Goal: Information Seeking & Learning: Check status

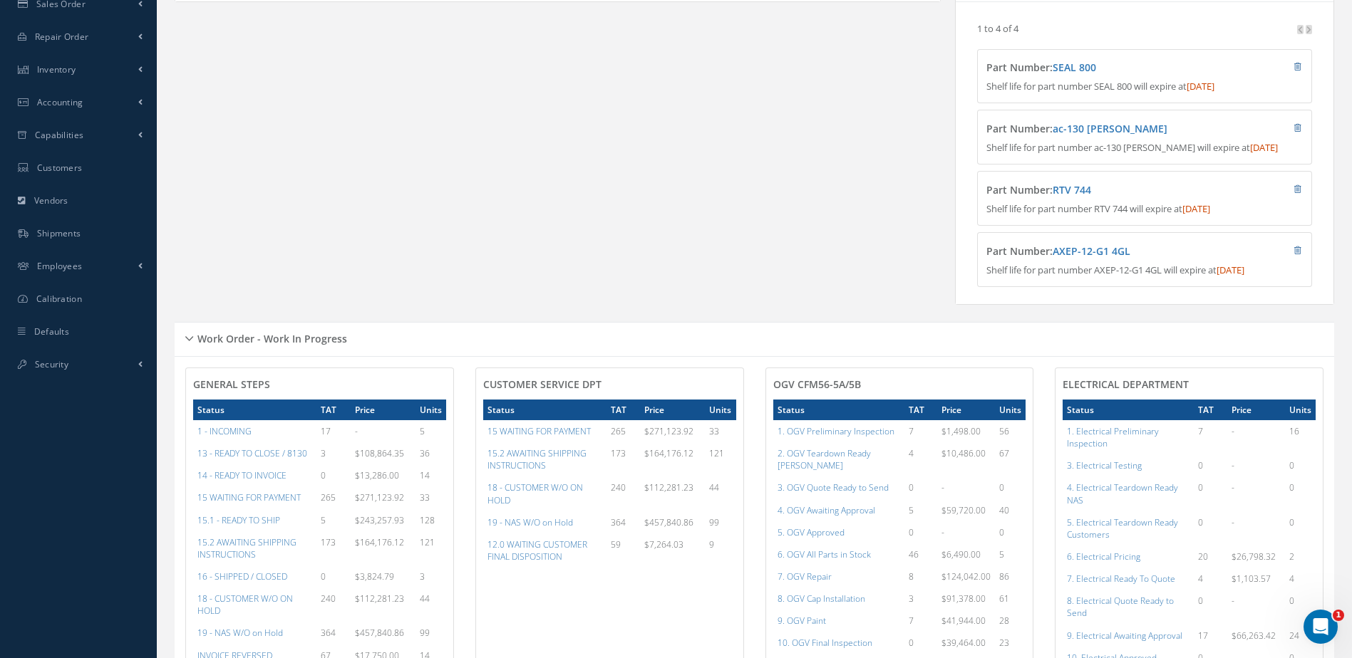
scroll to position [570, 0]
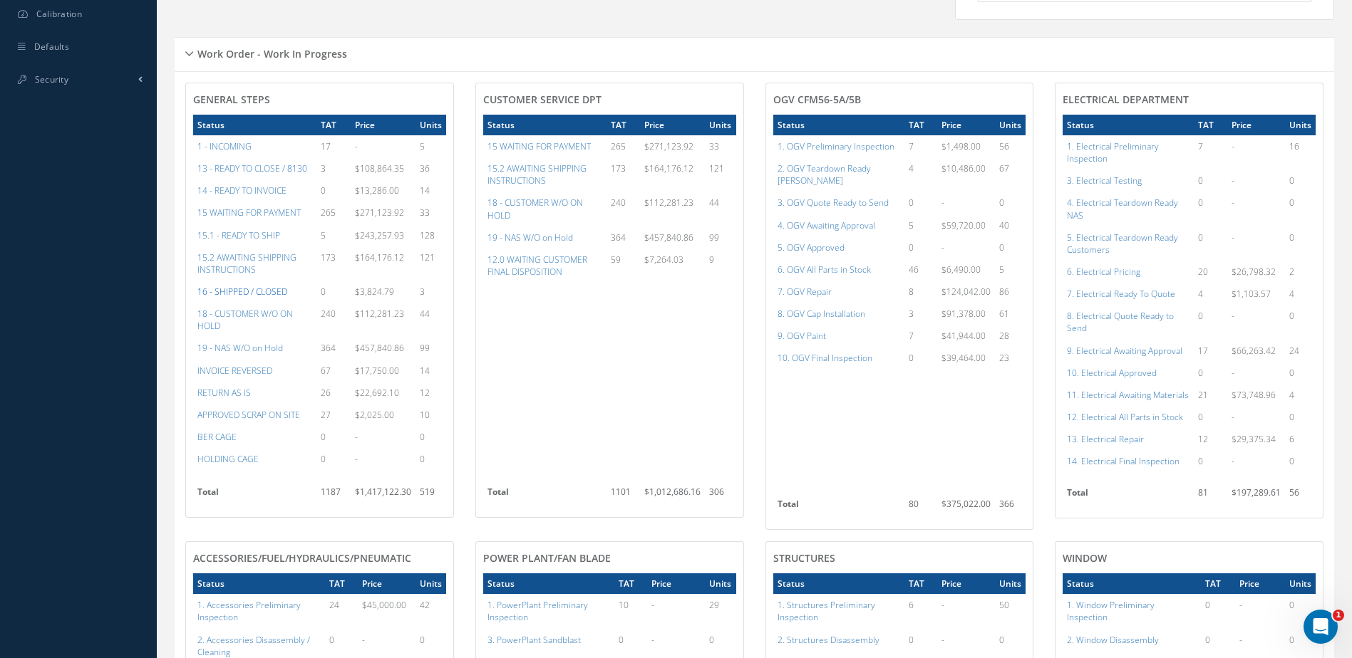
click at [255, 298] on a=22&excludeInternalCustomer=false&excludeInvoicedOrClosed=true&&filtersHidded"] "16 - SHIPPED / CLOSED" at bounding box center [242, 292] width 90 height 12
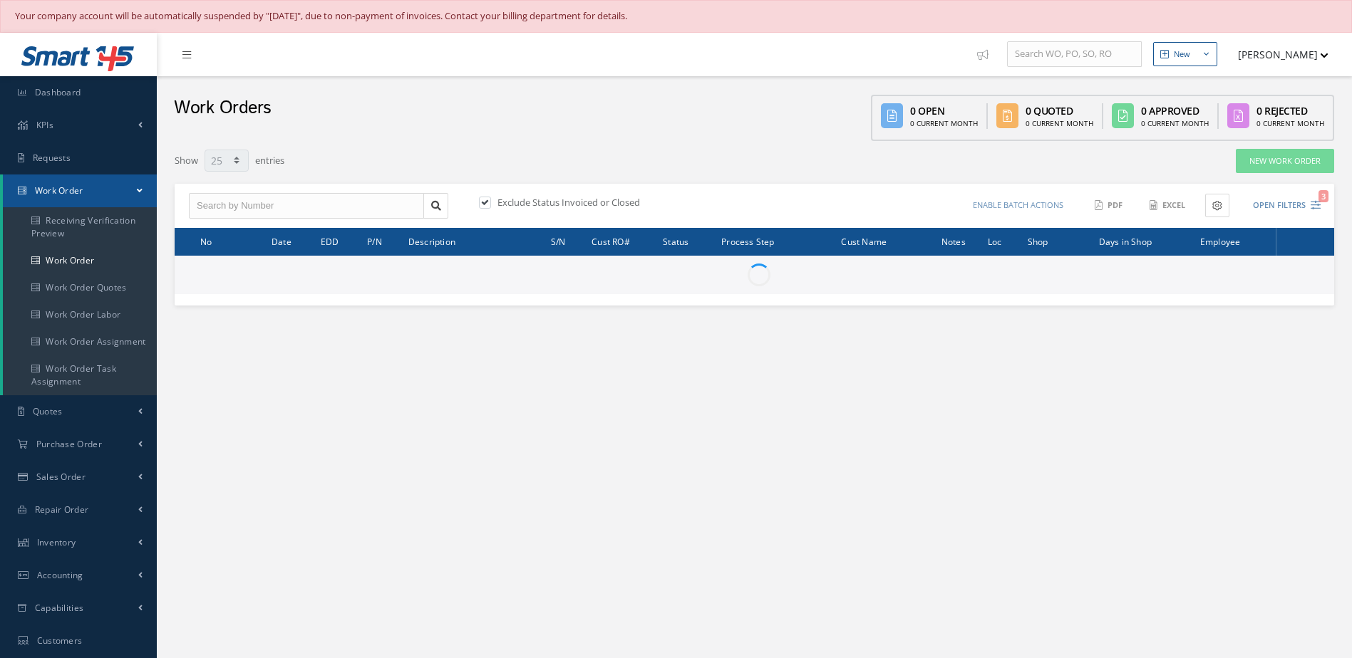
select select "25"
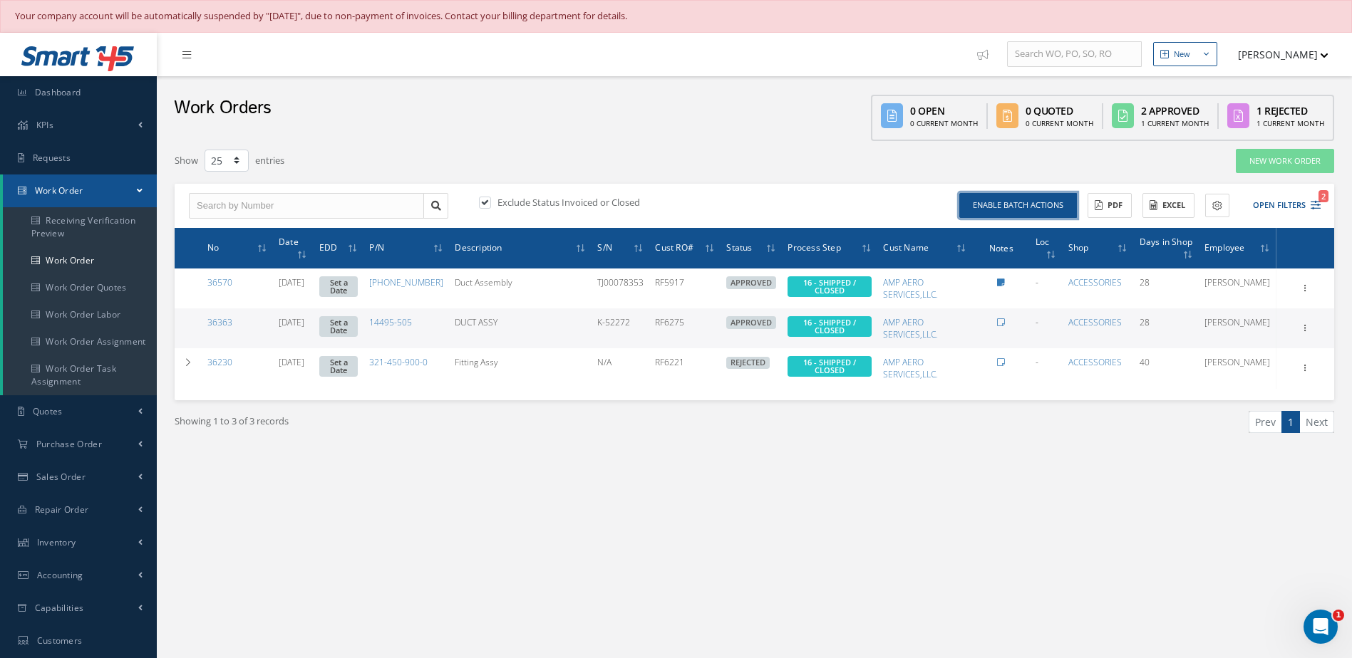
click at [1041, 214] on button "Enable batch actions" at bounding box center [1018, 205] width 118 height 25
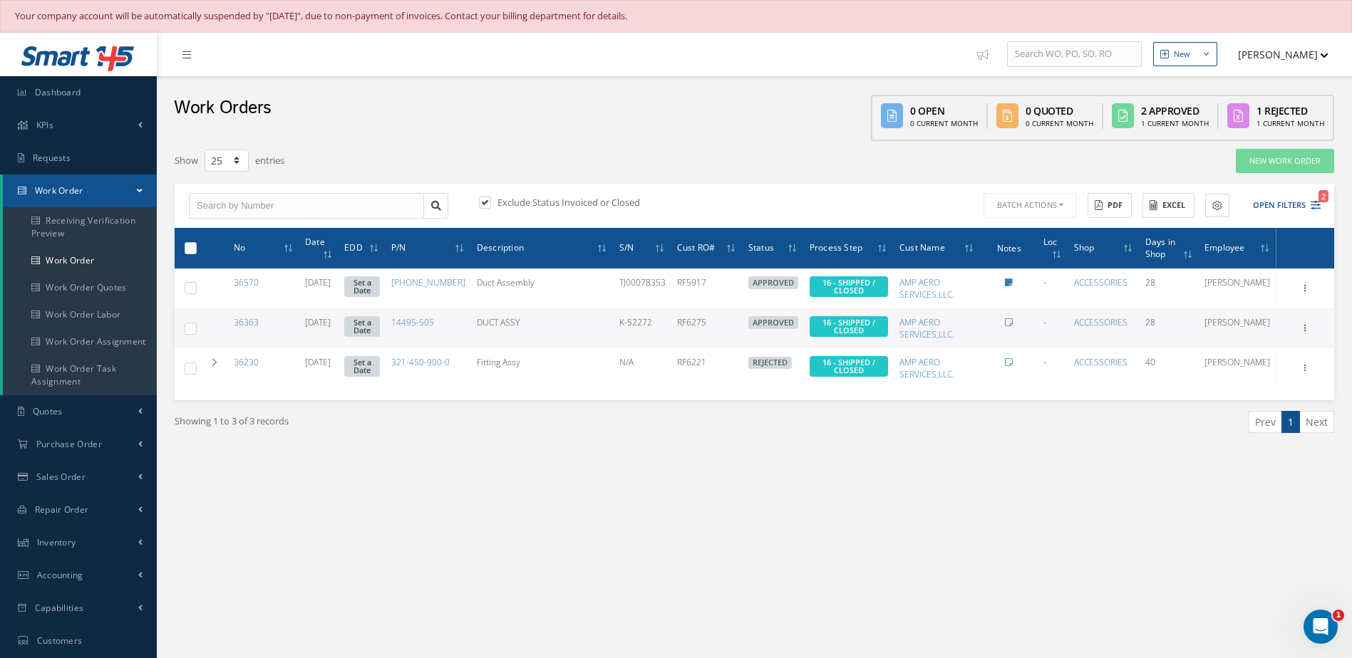
click at [196, 247] on label at bounding box center [196, 248] width 0 height 12
click at [195, 247] on input "checkbox" at bounding box center [191, 248] width 9 height 9
checkbox input "true"
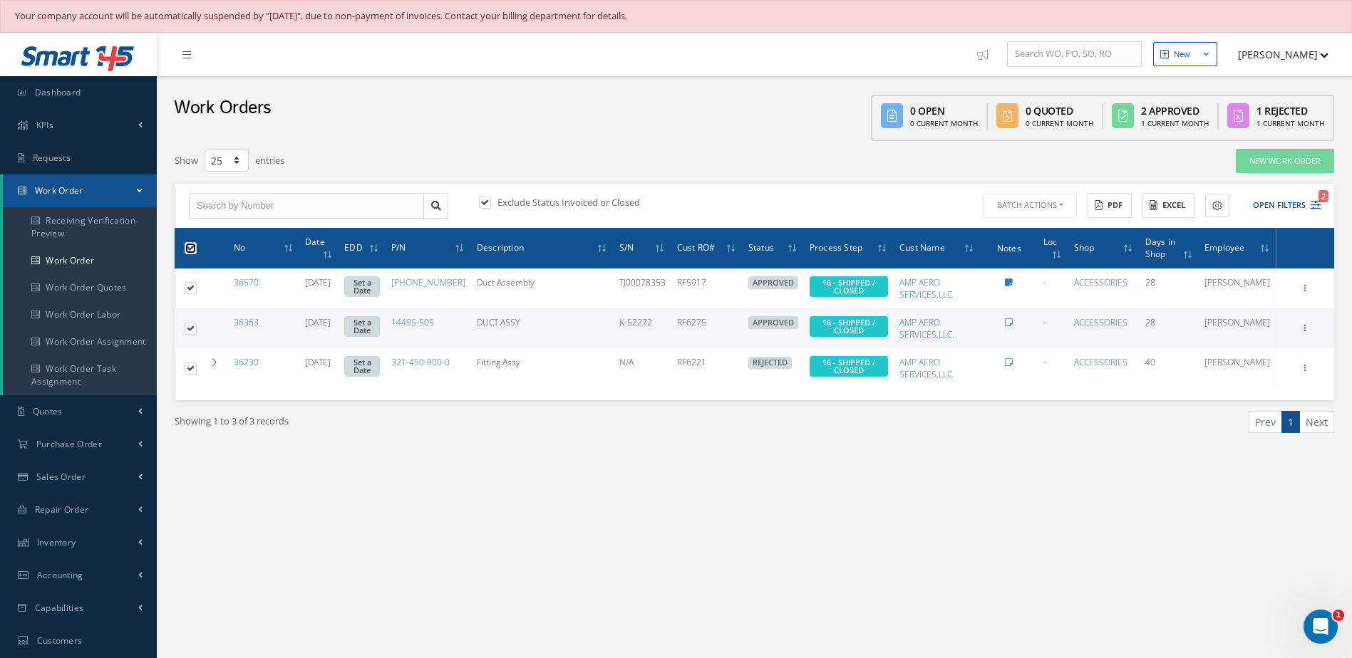
checkbox input "true"
click at [1046, 200] on button "Batch Actions" at bounding box center [1029, 205] width 96 height 25
click at [1018, 253] on link "Close Work Orders" at bounding box center [1038, 248] width 114 height 19
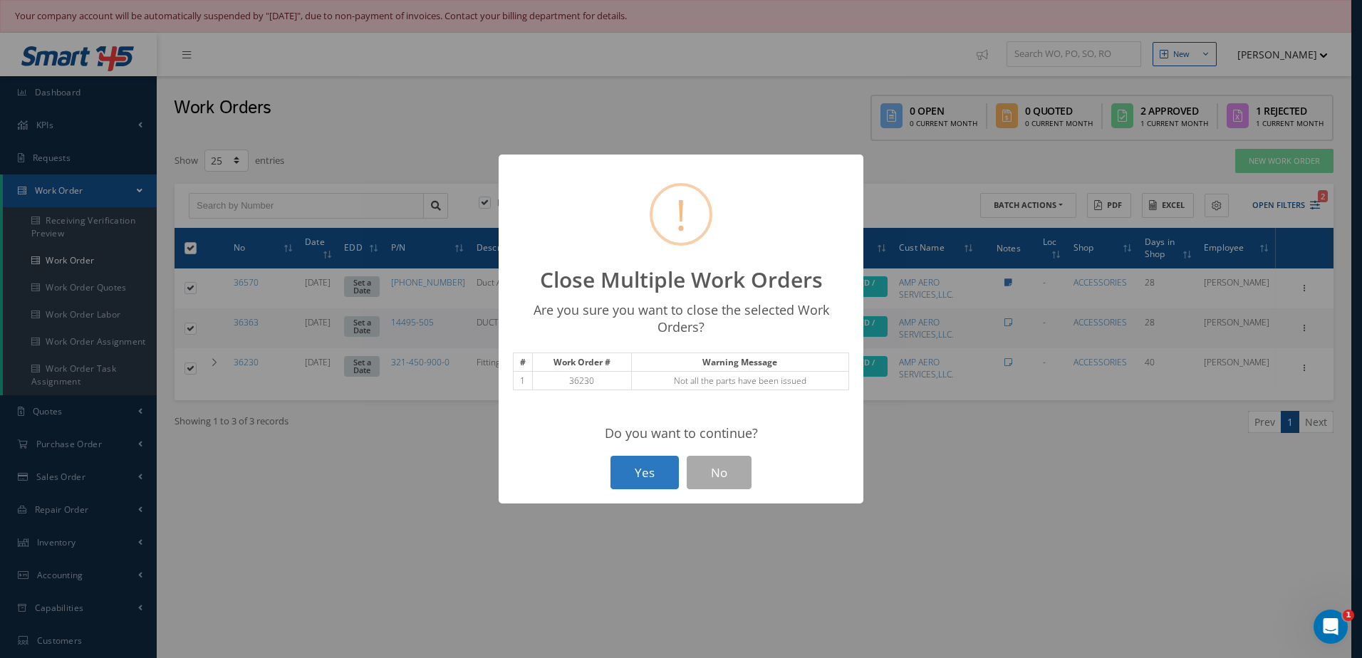
click at [671, 473] on button "Yes" at bounding box center [645, 472] width 68 height 33
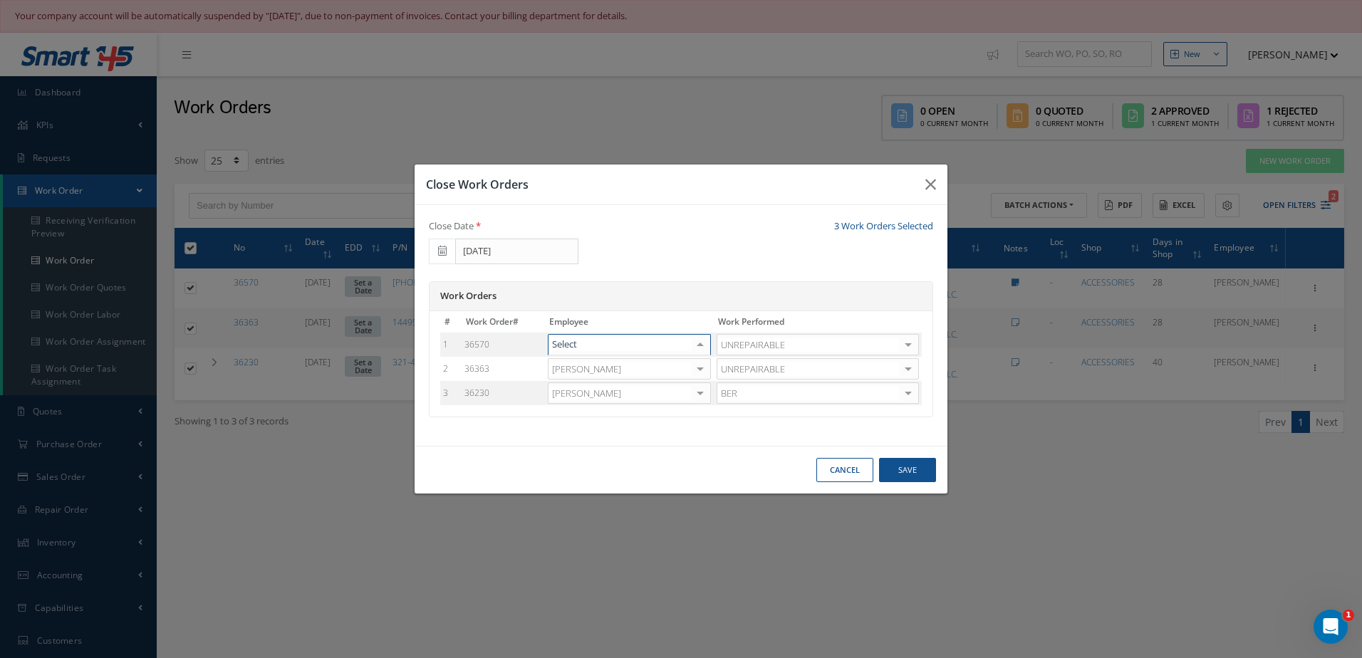
click at [706, 349] on div at bounding box center [700, 345] width 20 height 21
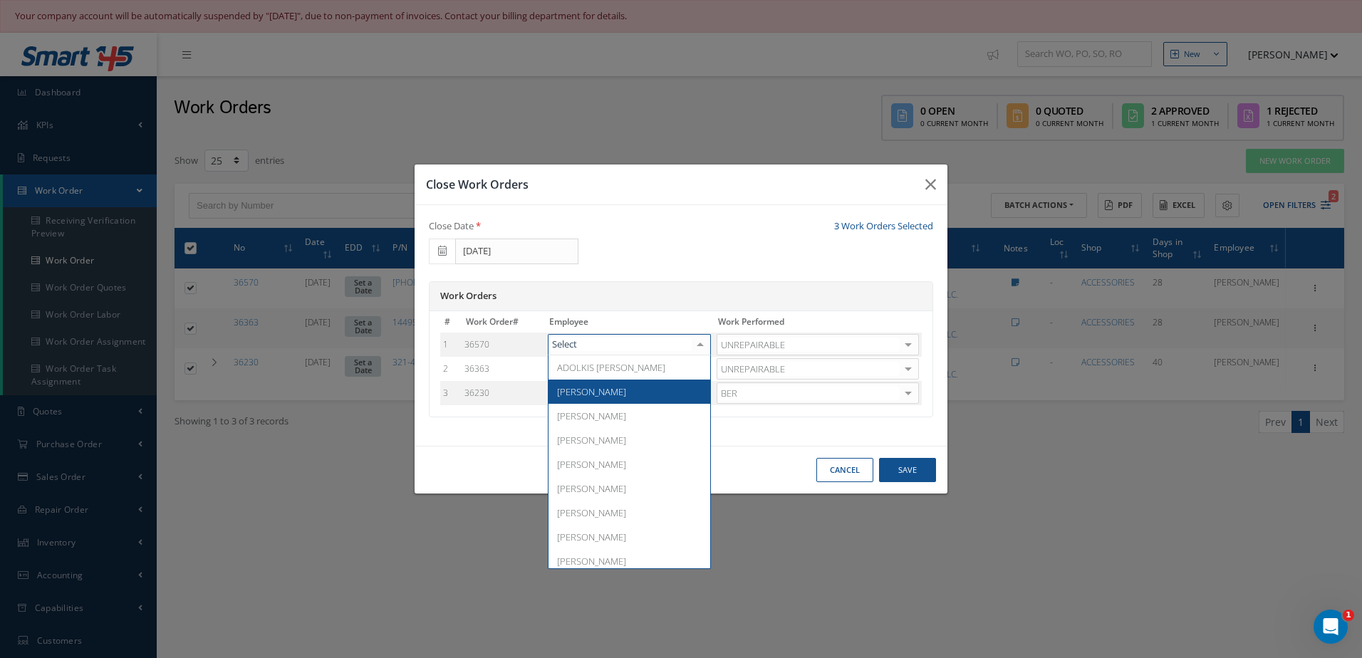
click at [641, 390] on span "[PERSON_NAME]" at bounding box center [630, 392] width 162 height 24
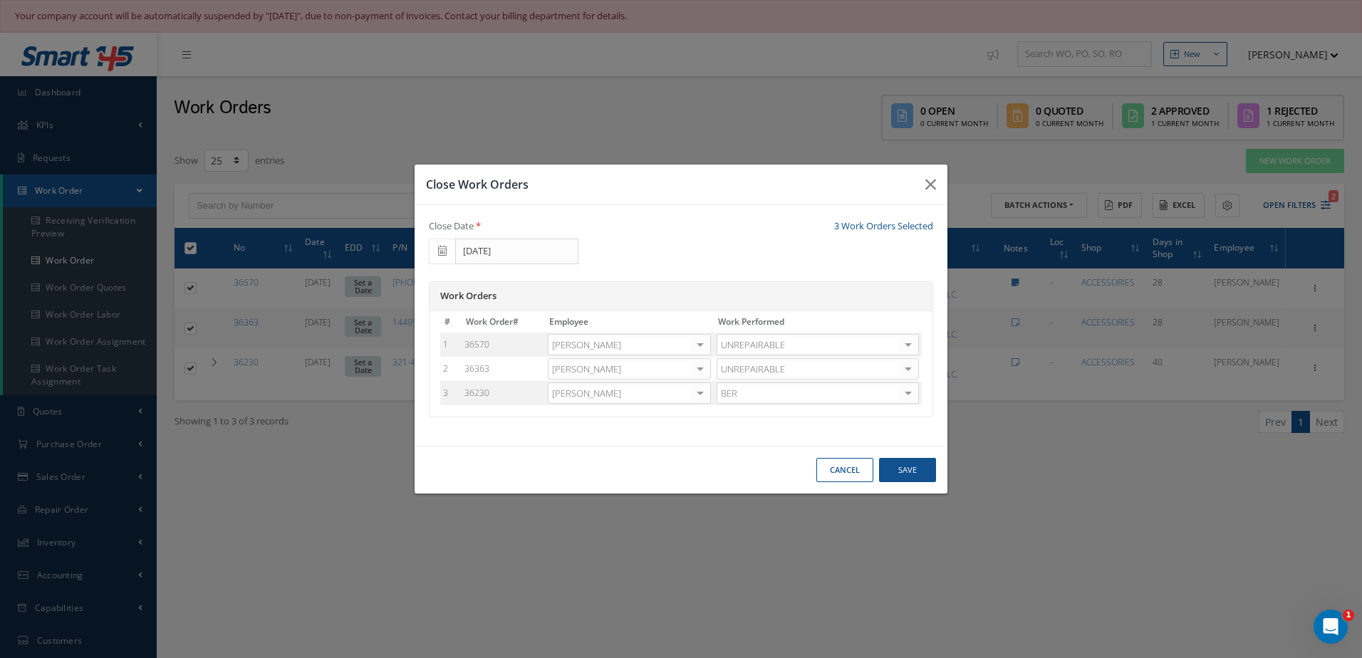
click at [710, 366] on div at bounding box center [700, 369] width 20 height 21
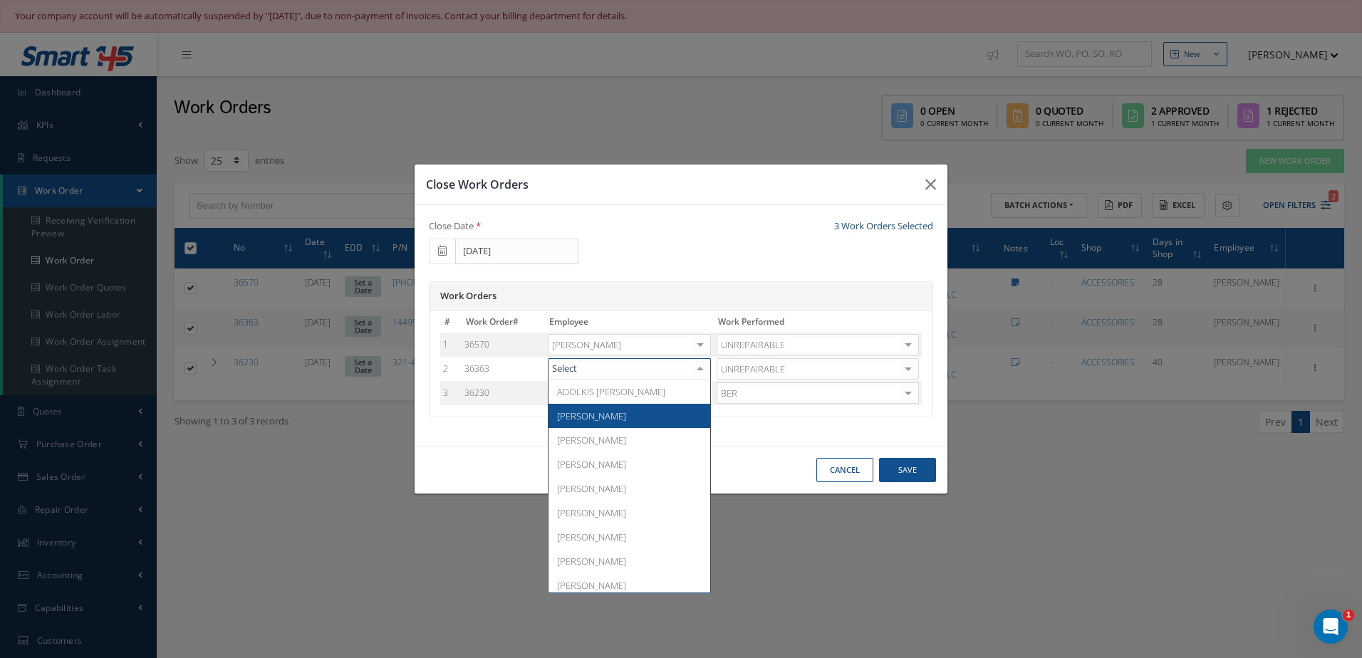
click at [605, 412] on span "[PERSON_NAME]" at bounding box center [630, 416] width 162 height 24
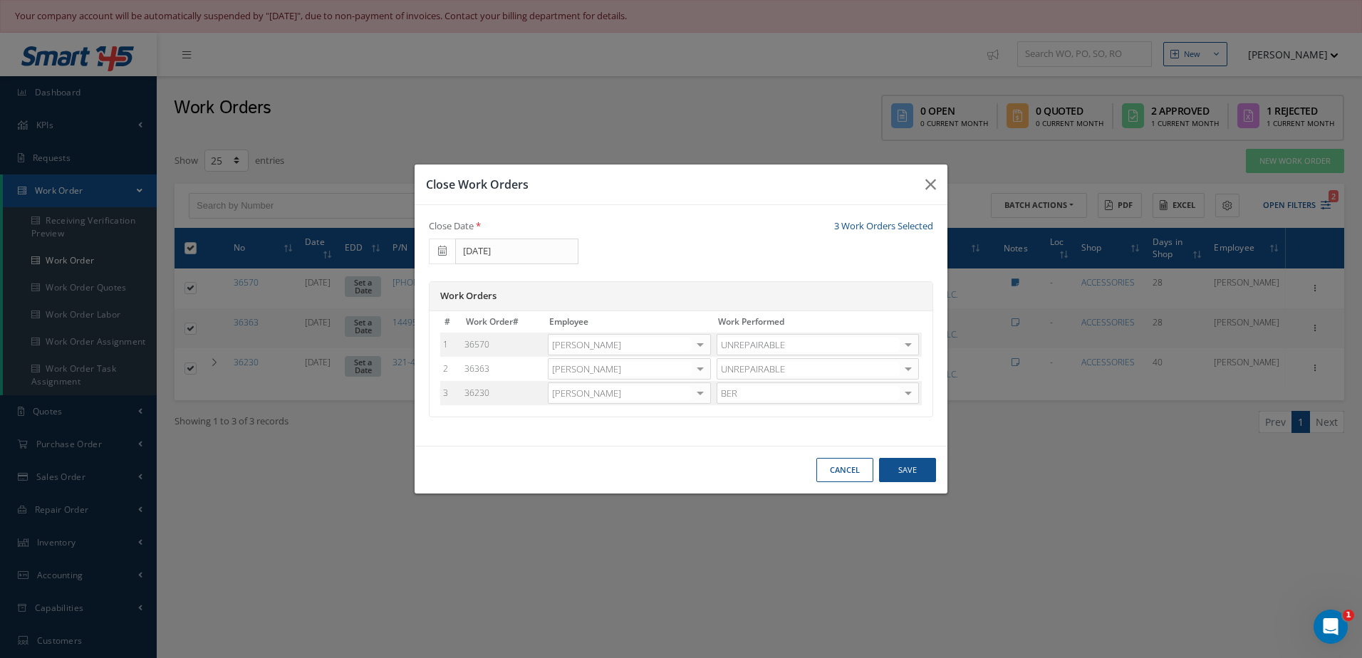
click at [706, 391] on div at bounding box center [700, 393] width 20 height 21
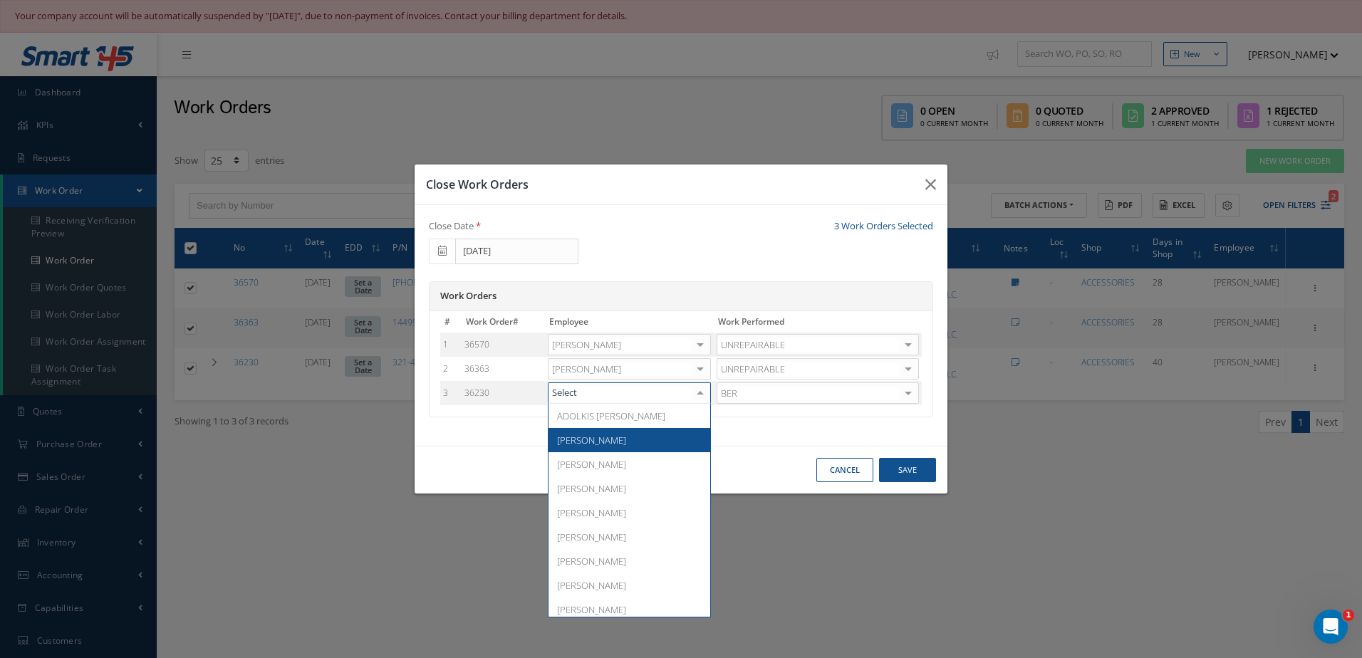
drag, startPoint x: 632, startPoint y: 443, endPoint x: 725, endPoint y: 420, distance: 95.9
click at [632, 443] on span "[PERSON_NAME]" at bounding box center [630, 440] width 162 height 24
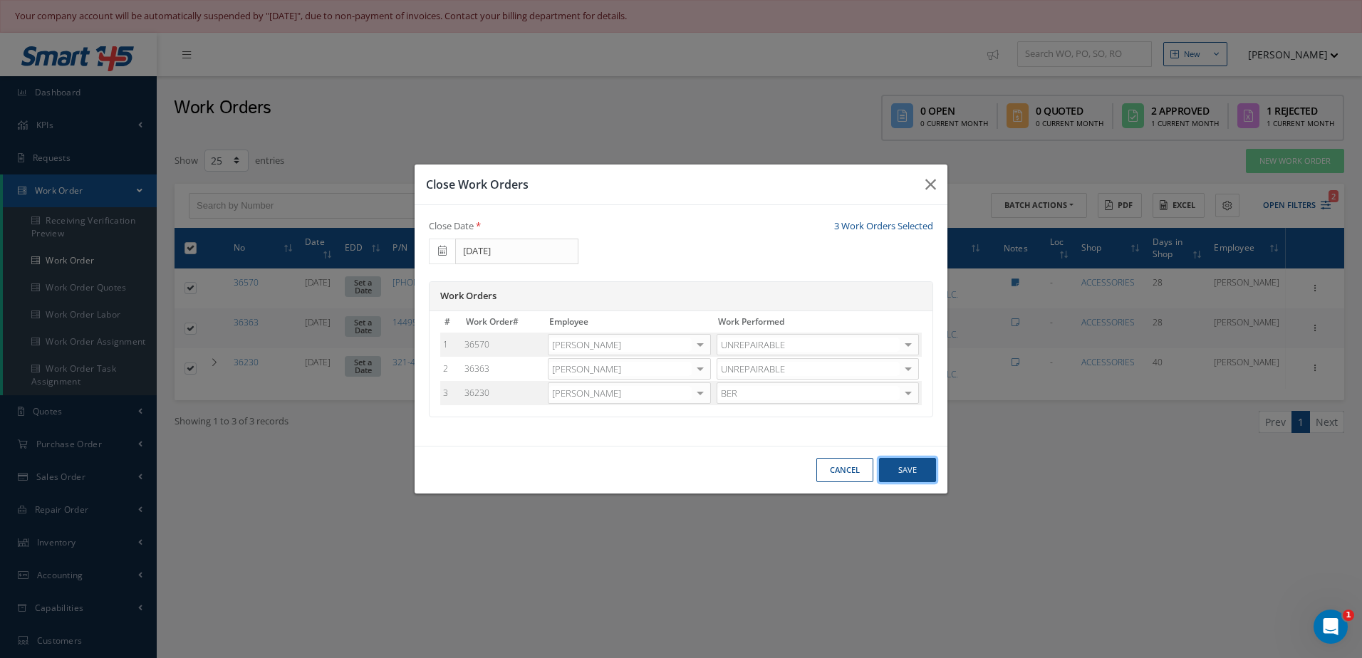
click at [894, 469] on button "Save" at bounding box center [907, 470] width 57 height 25
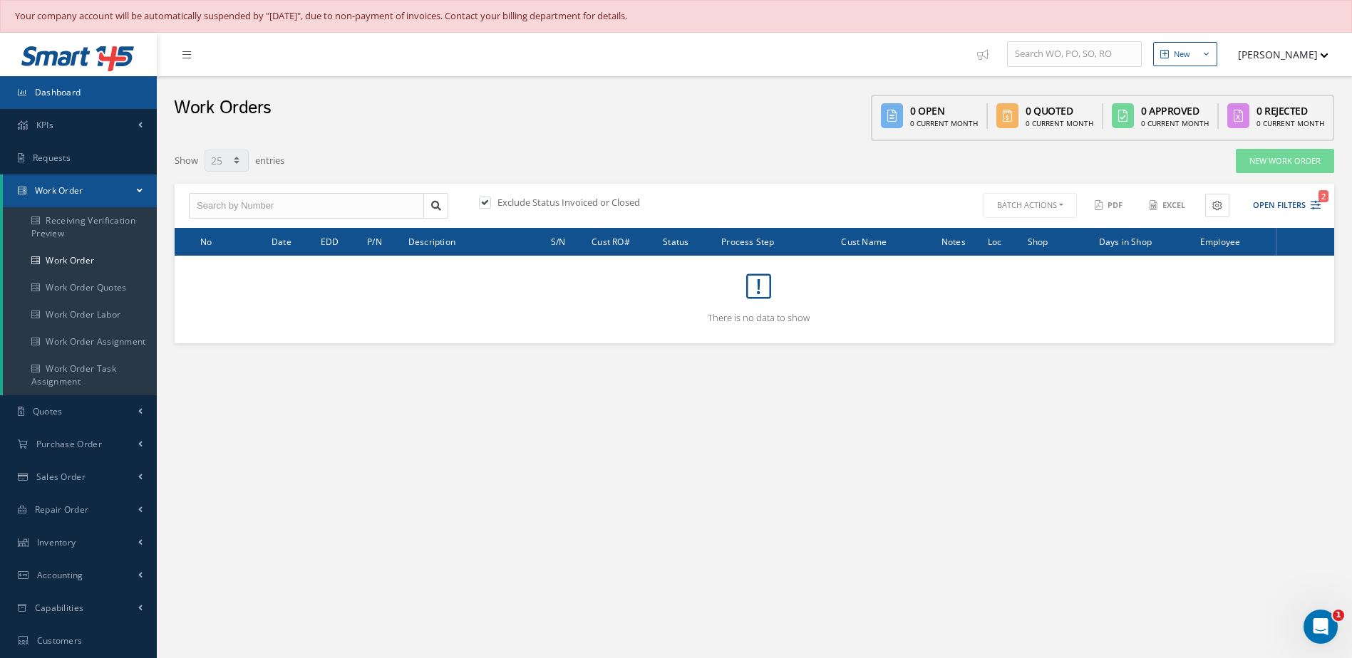
click at [88, 84] on link "Dashboard" at bounding box center [78, 92] width 157 height 33
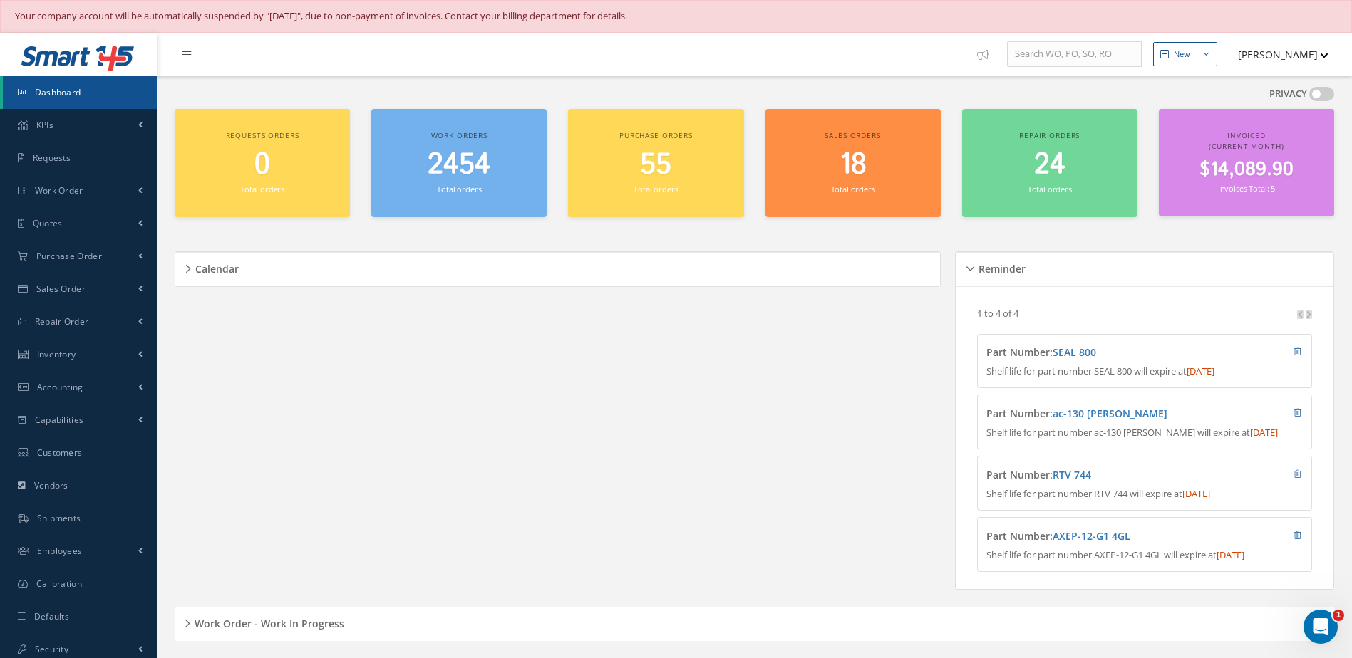
click at [442, 183] on div "2454 Total orders" at bounding box center [458, 172] width 161 height 48
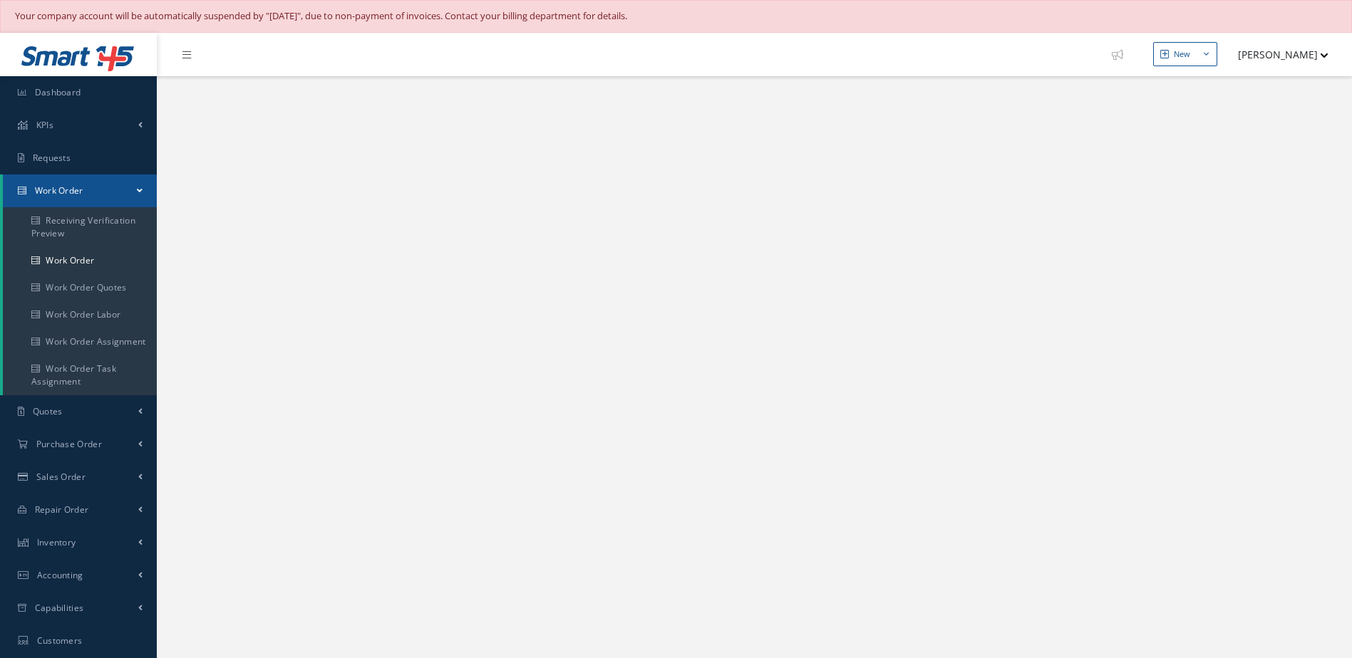
select select "25"
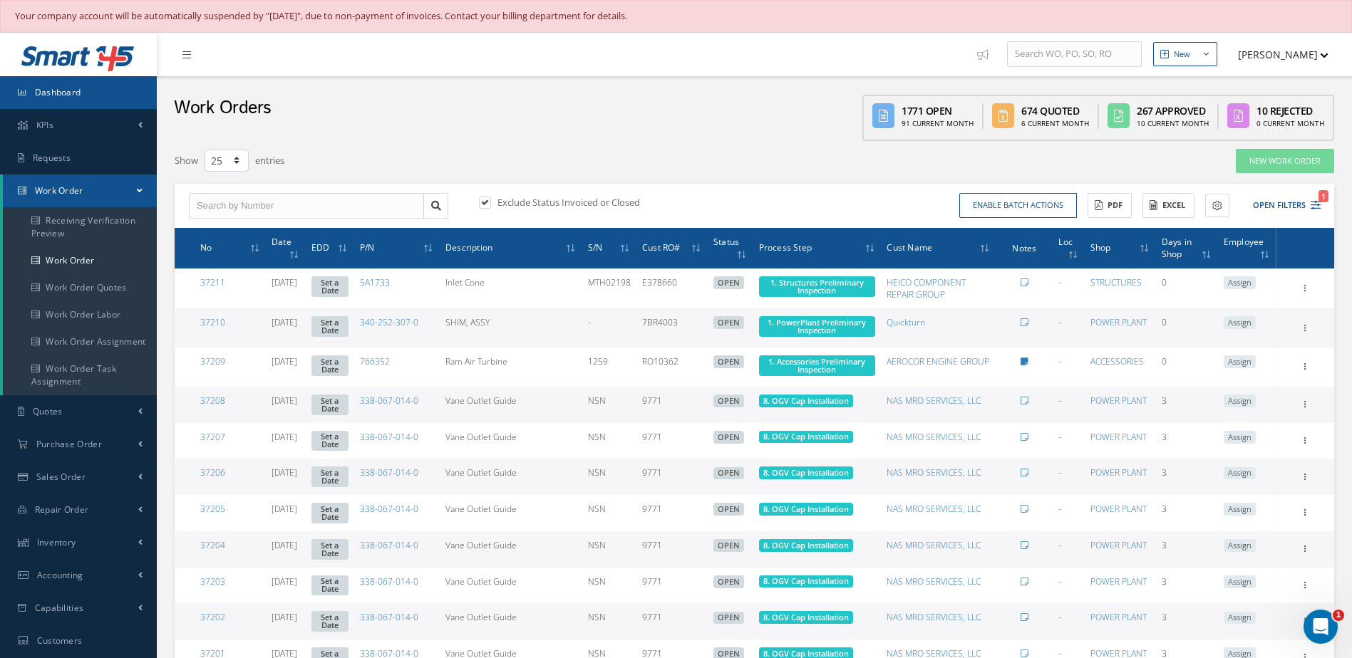
click at [106, 98] on link "Dashboard" at bounding box center [78, 92] width 157 height 33
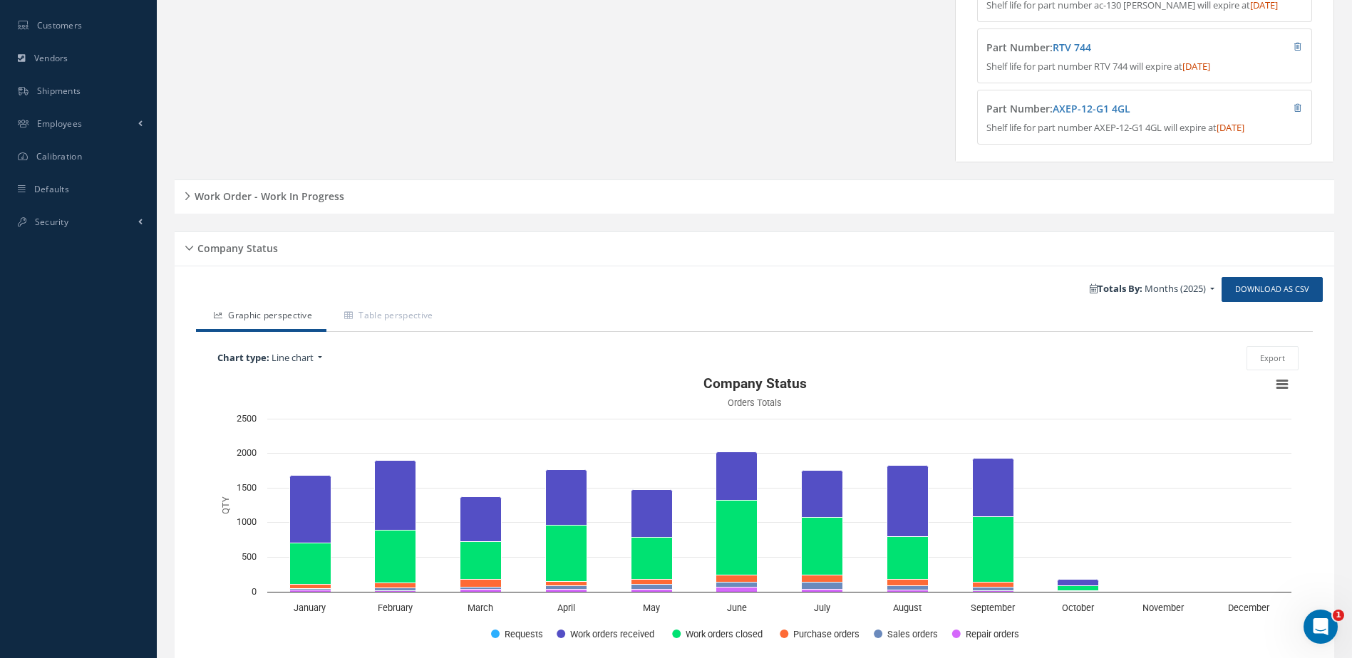
scroll to position [507, 0]
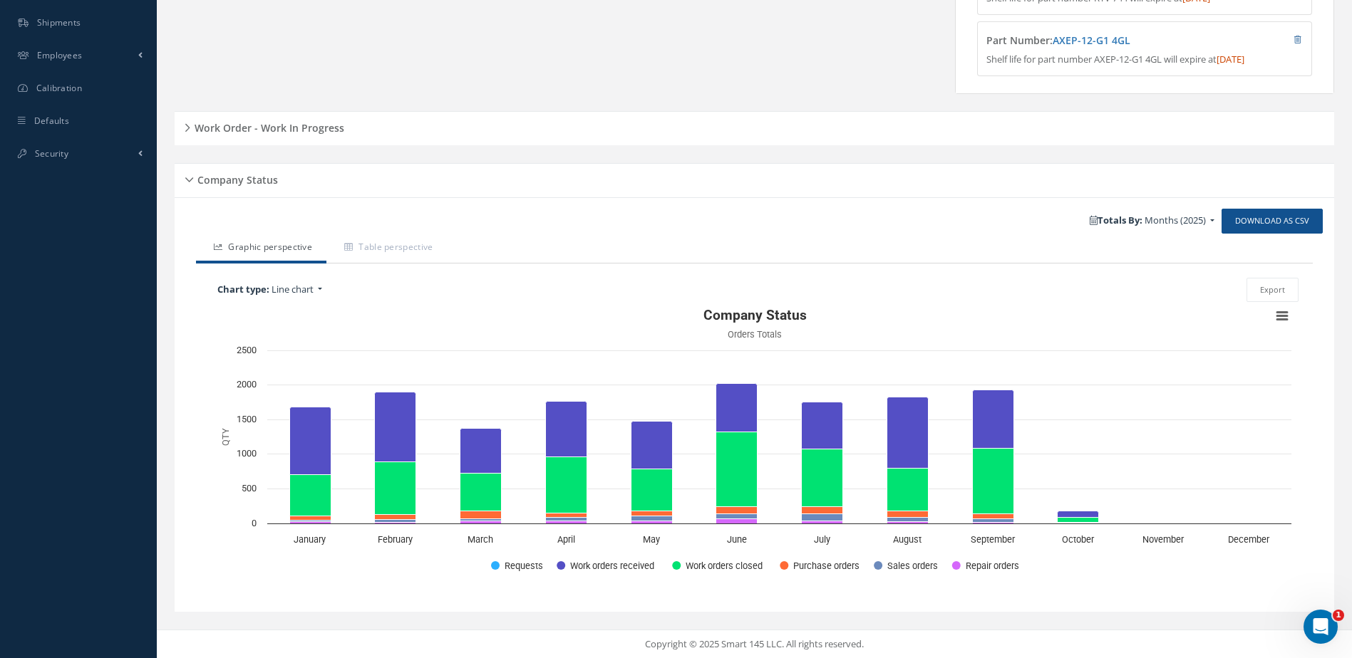
click at [306, 128] on h5 "Work Order - Work In Progress" at bounding box center [267, 126] width 154 height 17
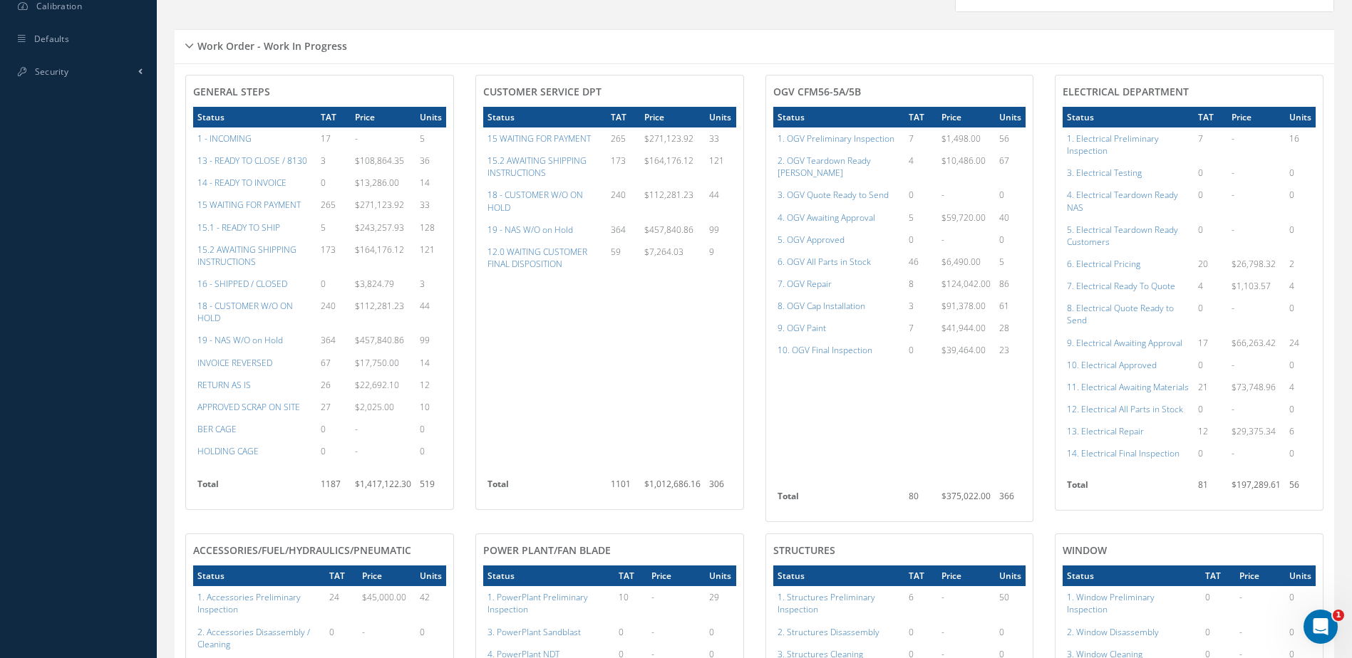
scroll to position [649, 0]
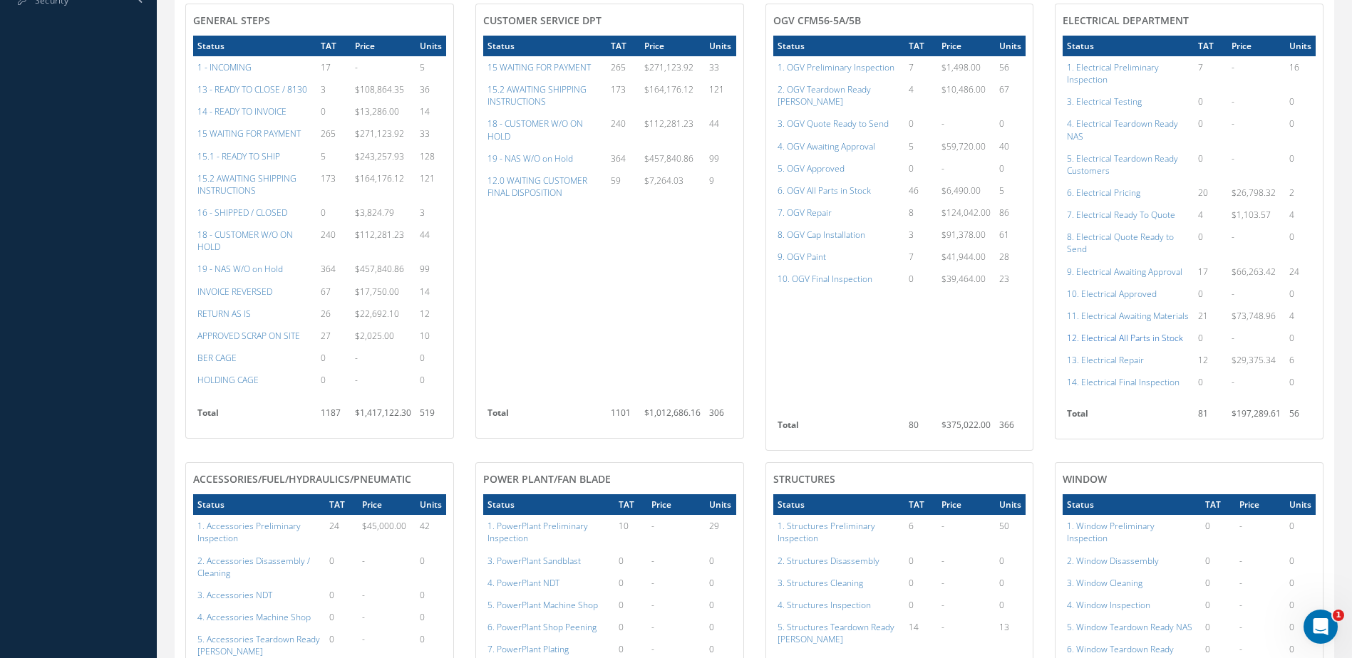
click at [1130, 344] on a=98&excludeInternalCustomer=false&excludeInvoicedOrClosed=true&shop_id=13&filtersHidded"] "12. Electrical All Parts in Stock" at bounding box center [1125, 338] width 116 height 12
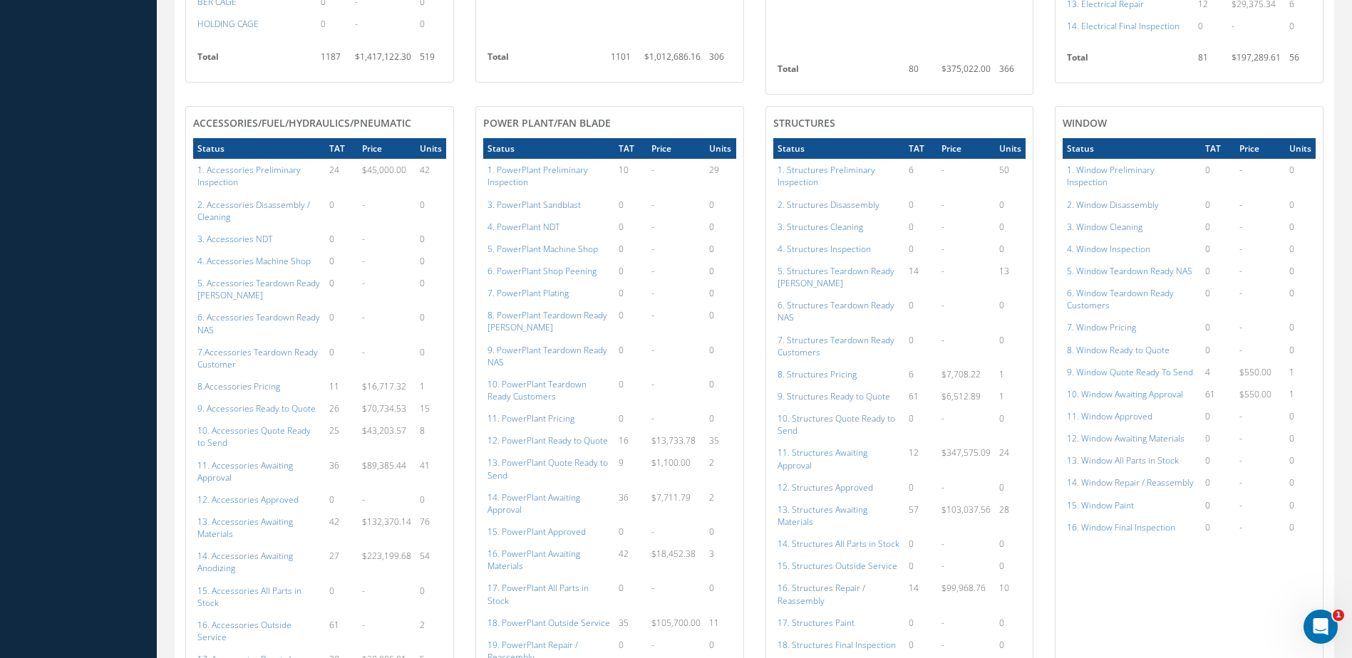
scroll to position [1362, 0]
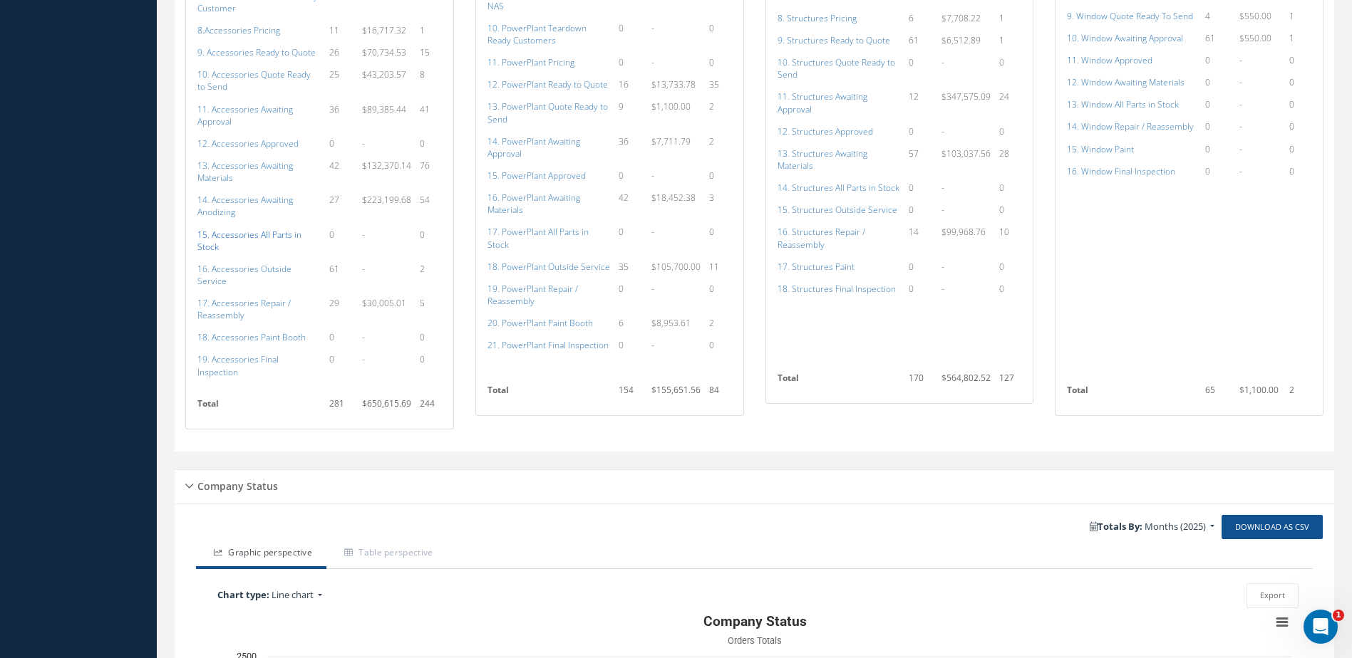
click at [224, 239] on a=115&excludeInternalCustomer=false&excludeInvoicedOrClosed=true&shop_id=14&filtersHidded"] "15. Accessories All Parts in Stock" at bounding box center [249, 241] width 104 height 24
click at [543, 228] on a=136&excludeInternalCustomer=false&excludeInvoicedOrClosed=true&shop_id=15&filtersHidded"] "17. PowerPlant All Parts in Stock" at bounding box center [537, 238] width 101 height 24
click at [869, 187] on a=154&excludeInternalCustomer=false&excludeInvoicedOrClosed=true&shop_id=3&filtersHidded"] "14. Structures All Parts in Stock" at bounding box center [838, 188] width 122 height 12
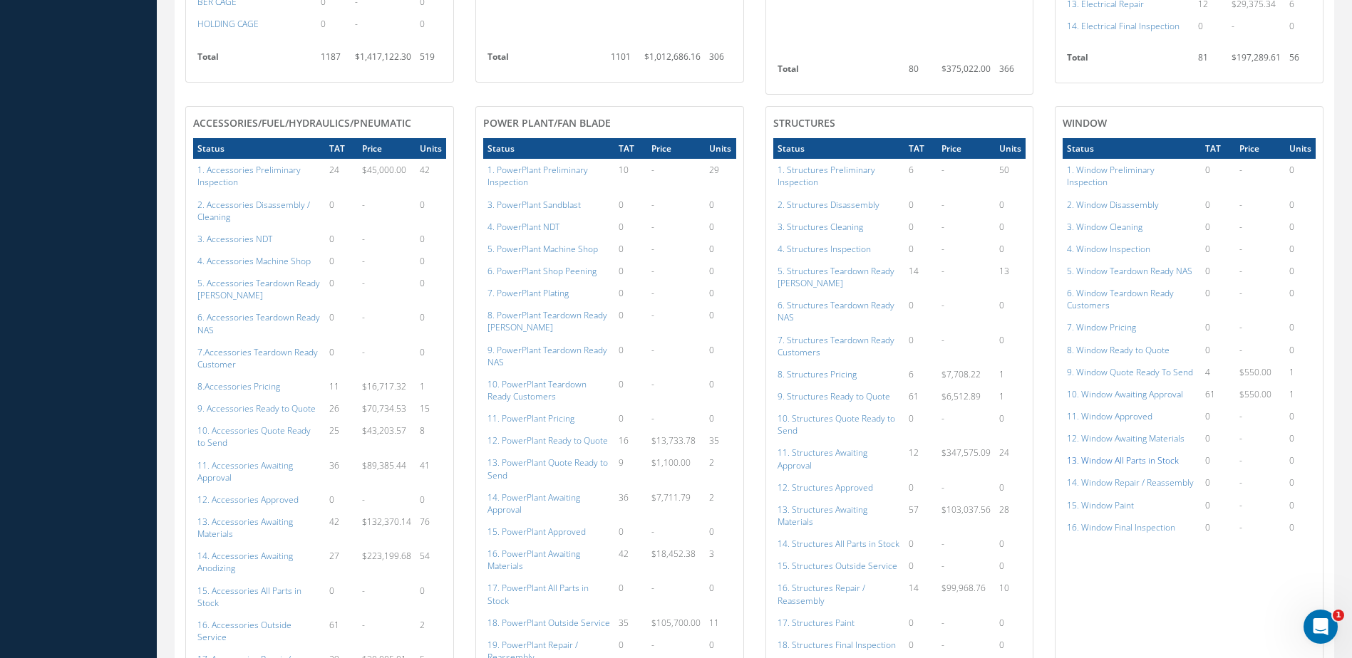
click at [1135, 455] on a=171&excludeInternalCustomer=false&excludeInvoicedOrClosed=true&shop_id=16&filtersHidded"] "13. Window All Parts in Stock" at bounding box center [1123, 461] width 112 height 12
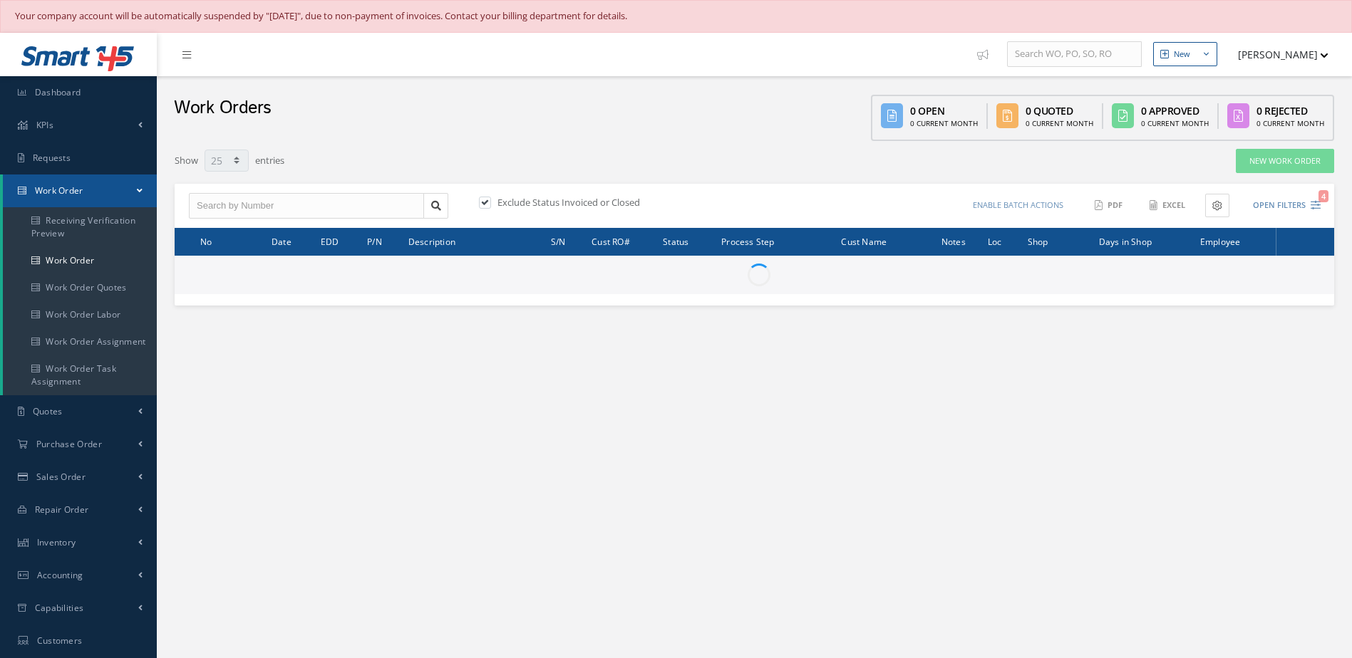
select select "25"
type input "All Work Request"
type input "All Work Performed"
type input "All Status"
type input "WO Part Status"
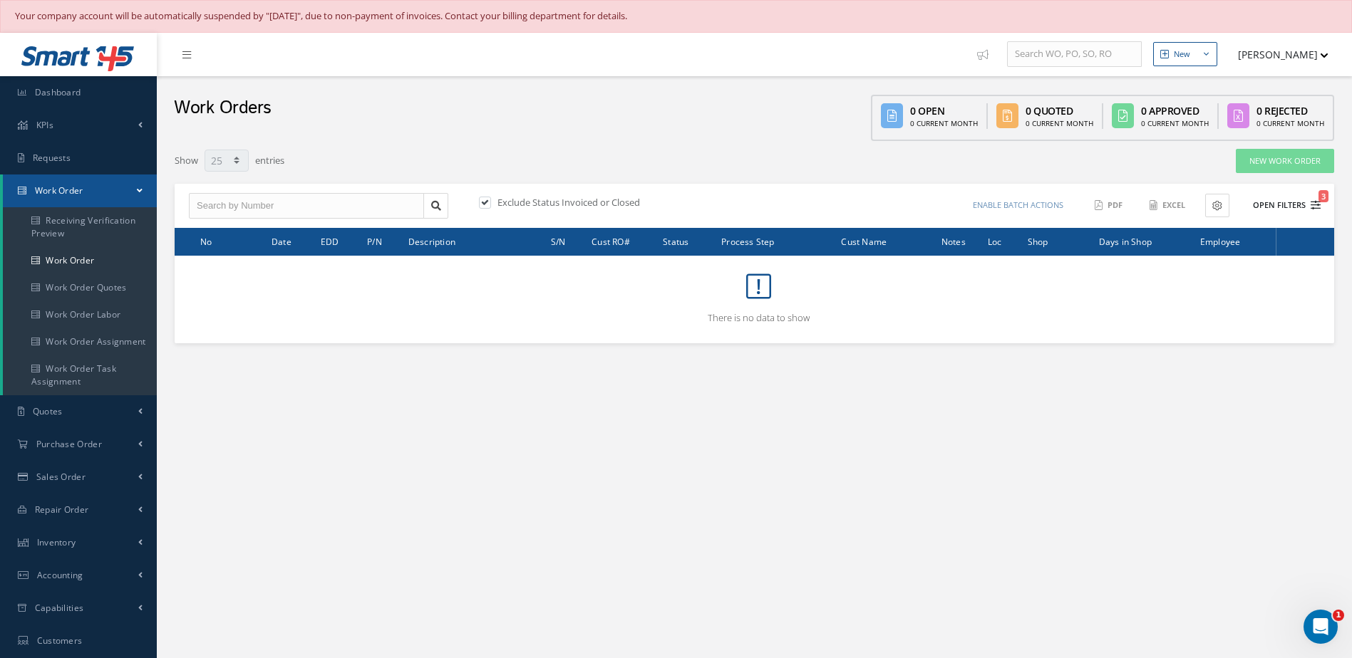
click at [1287, 203] on button "Open Filters 3" at bounding box center [1280, 206] width 81 height 24
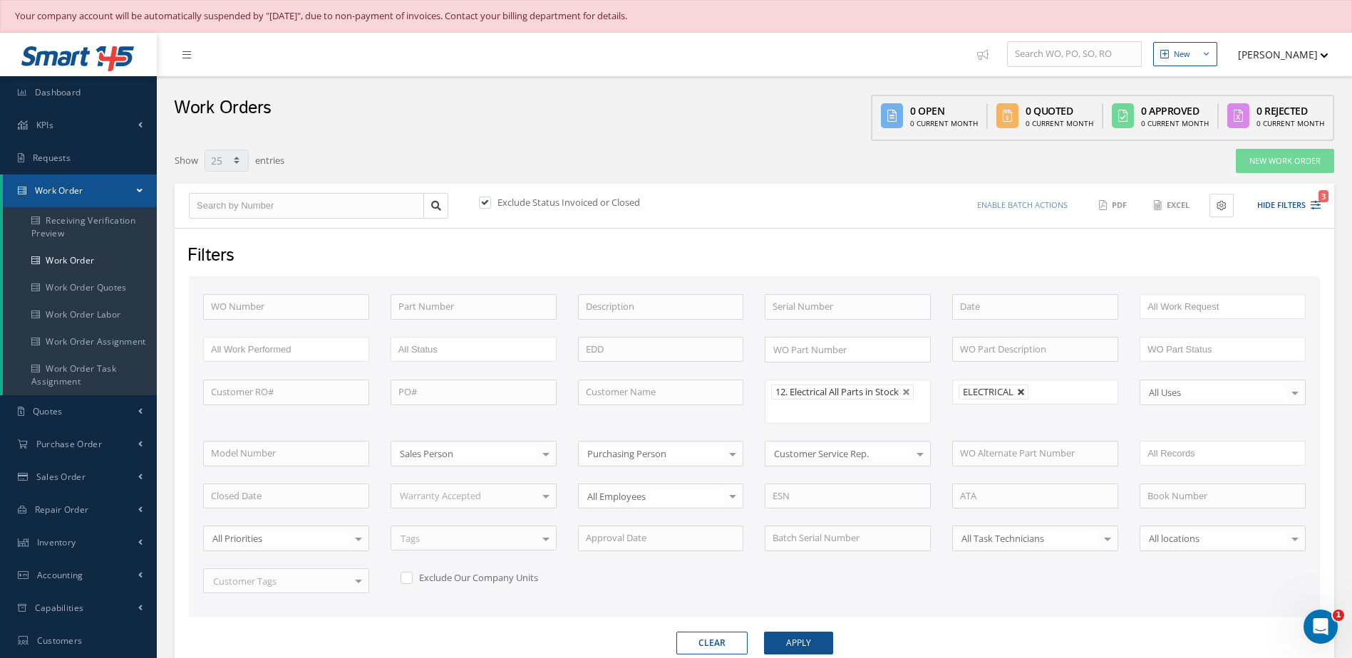
click at [1018, 393] on link at bounding box center [1021, 392] width 9 height 9
type input "All Shops"
click at [782, 653] on button "Apply" at bounding box center [798, 643] width 69 height 23
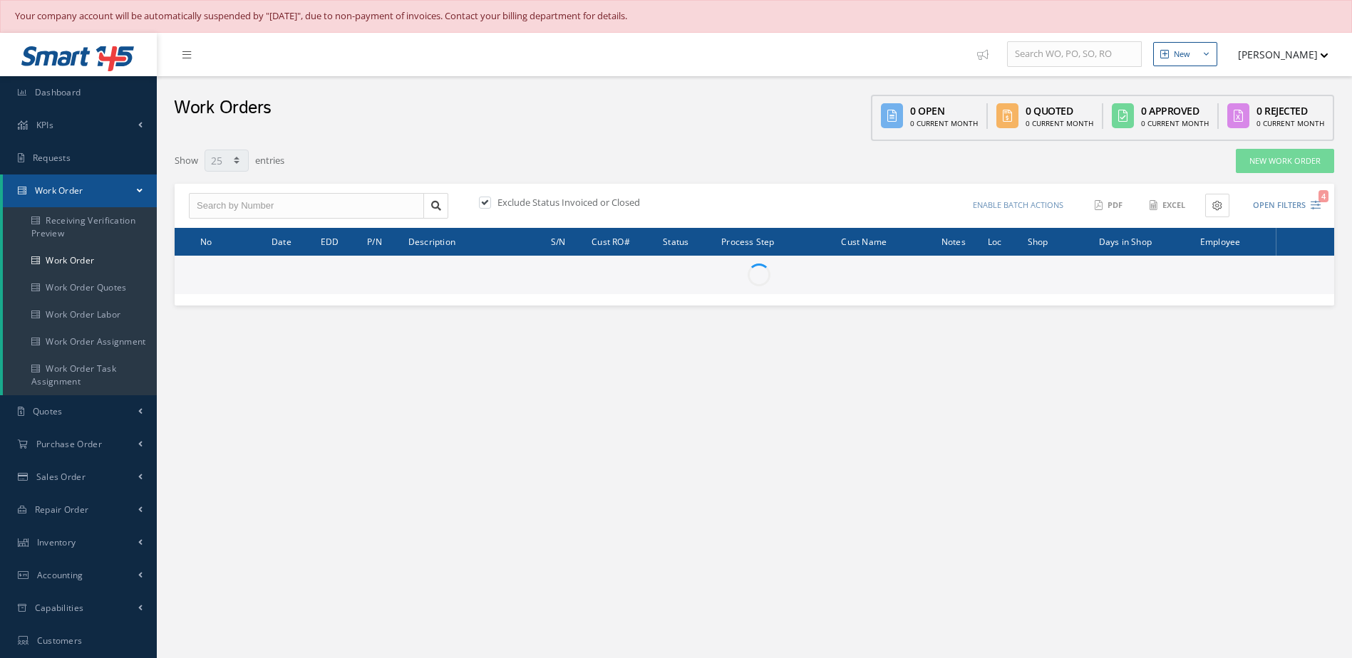
select select "25"
type input "All Work Request"
type input "All Work Performed"
type input "All Status"
type input "WO Part Status"
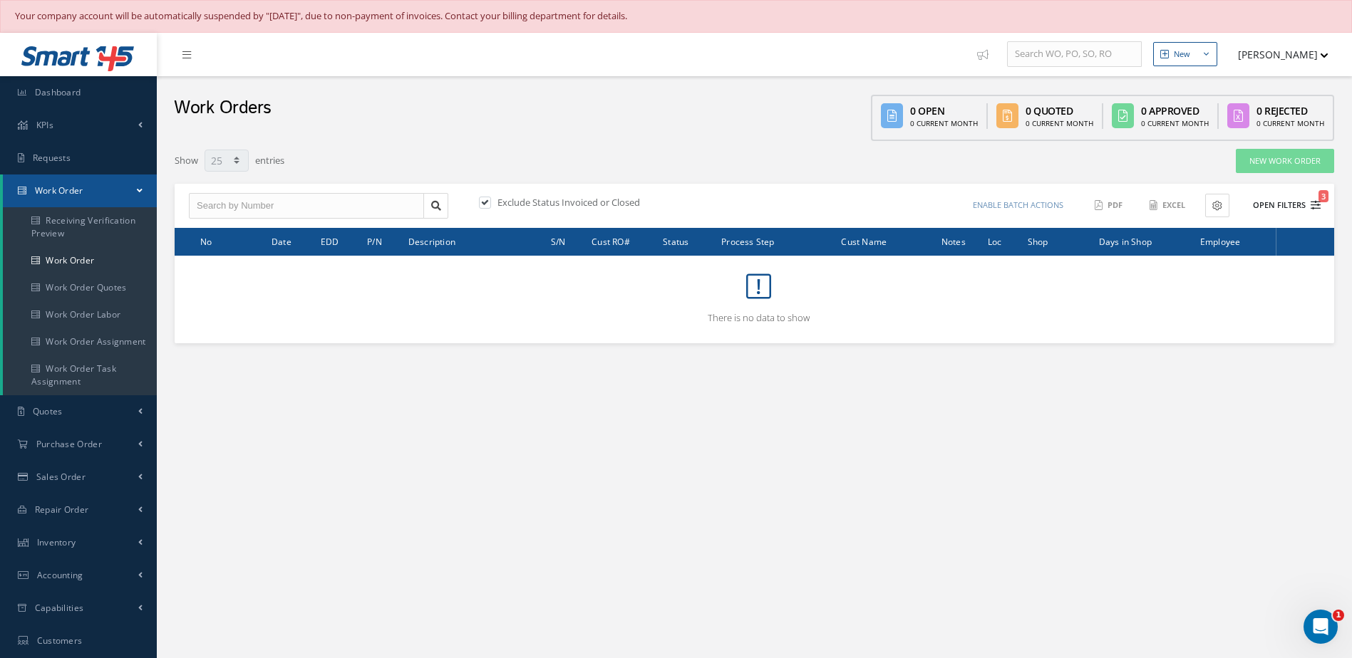
click at [1283, 207] on button "Open Filters 3" at bounding box center [1280, 206] width 81 height 24
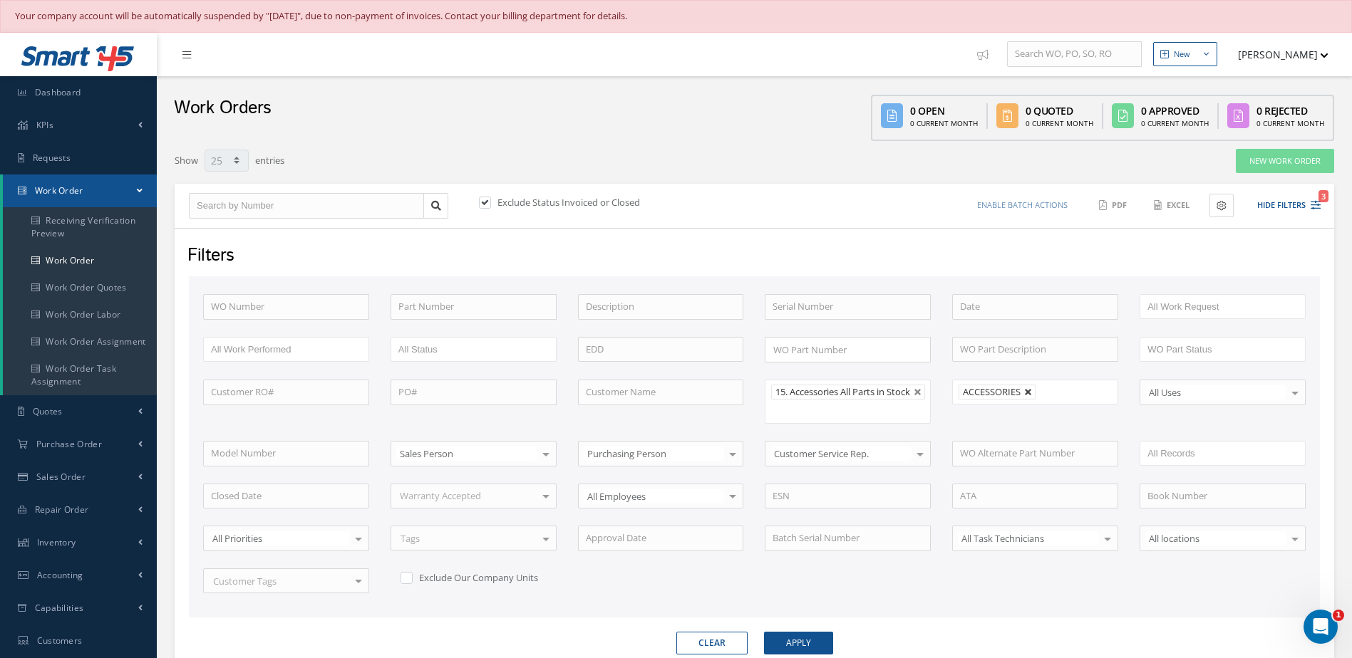
click at [1030, 391] on link at bounding box center [1028, 392] width 9 height 9
type input "All Shops"
click at [795, 651] on button "Apply" at bounding box center [798, 643] width 69 height 23
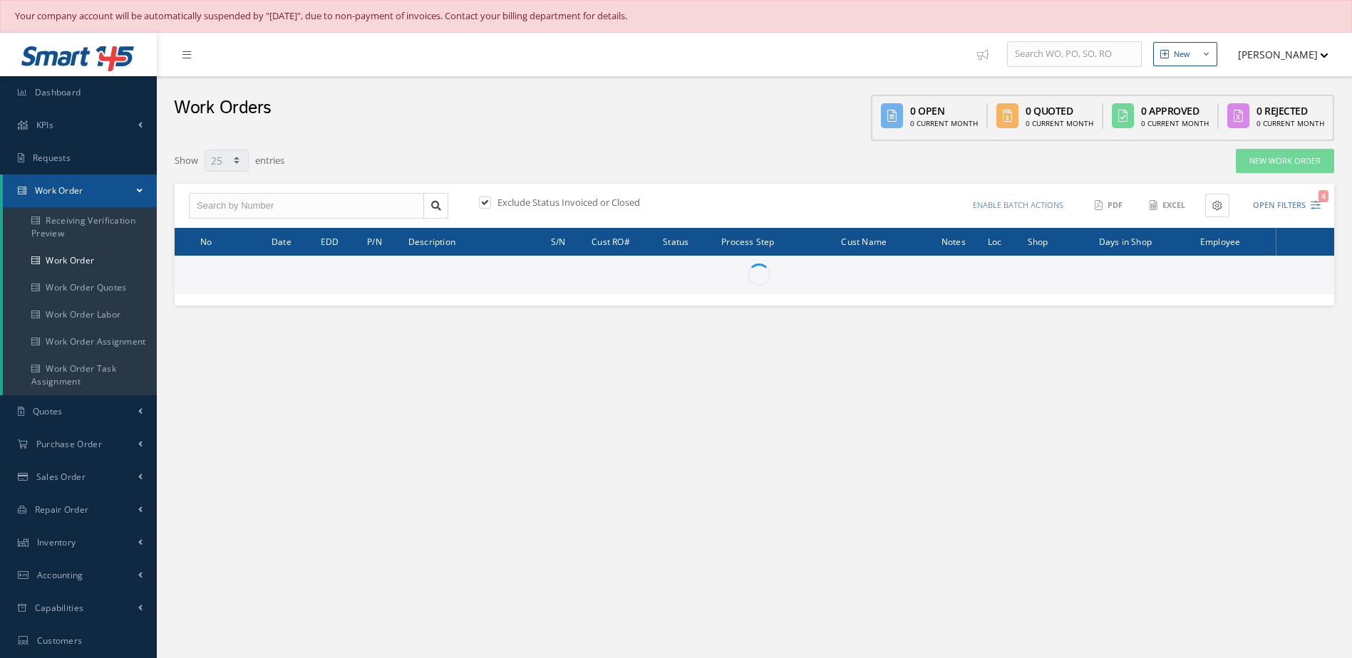
select select "25"
type input "All Work Request"
type input "All Work Performed"
type input "All Status"
type input "WO Part Status"
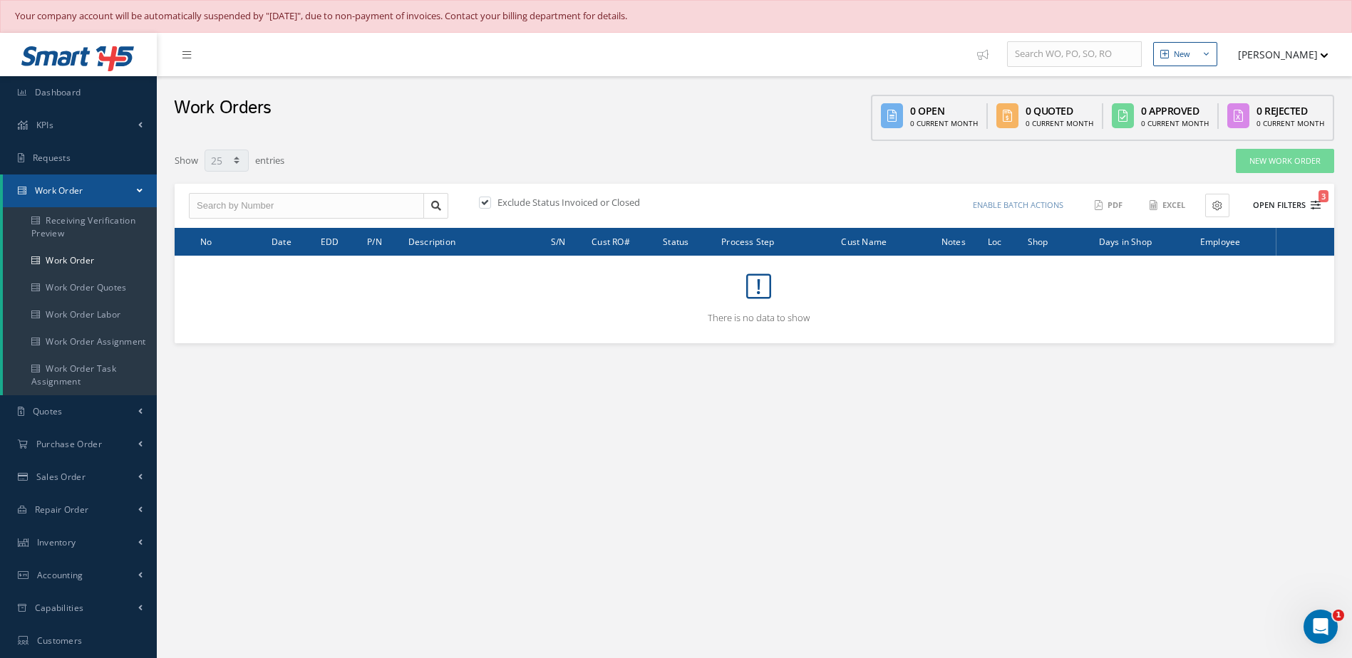
click at [1274, 209] on button "Open Filters 3" at bounding box center [1280, 206] width 81 height 24
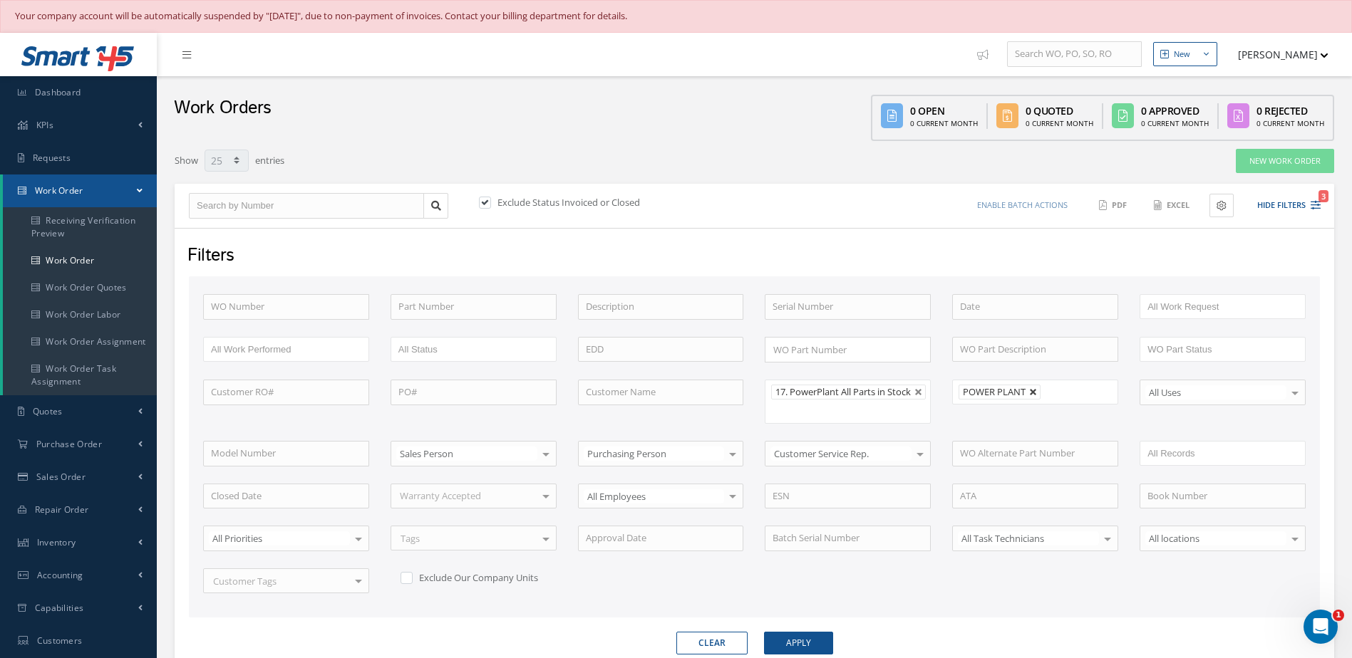
click at [1035, 396] on link at bounding box center [1033, 392] width 9 height 9
type input "All Shops"
click at [797, 642] on button "Apply" at bounding box center [798, 643] width 69 height 23
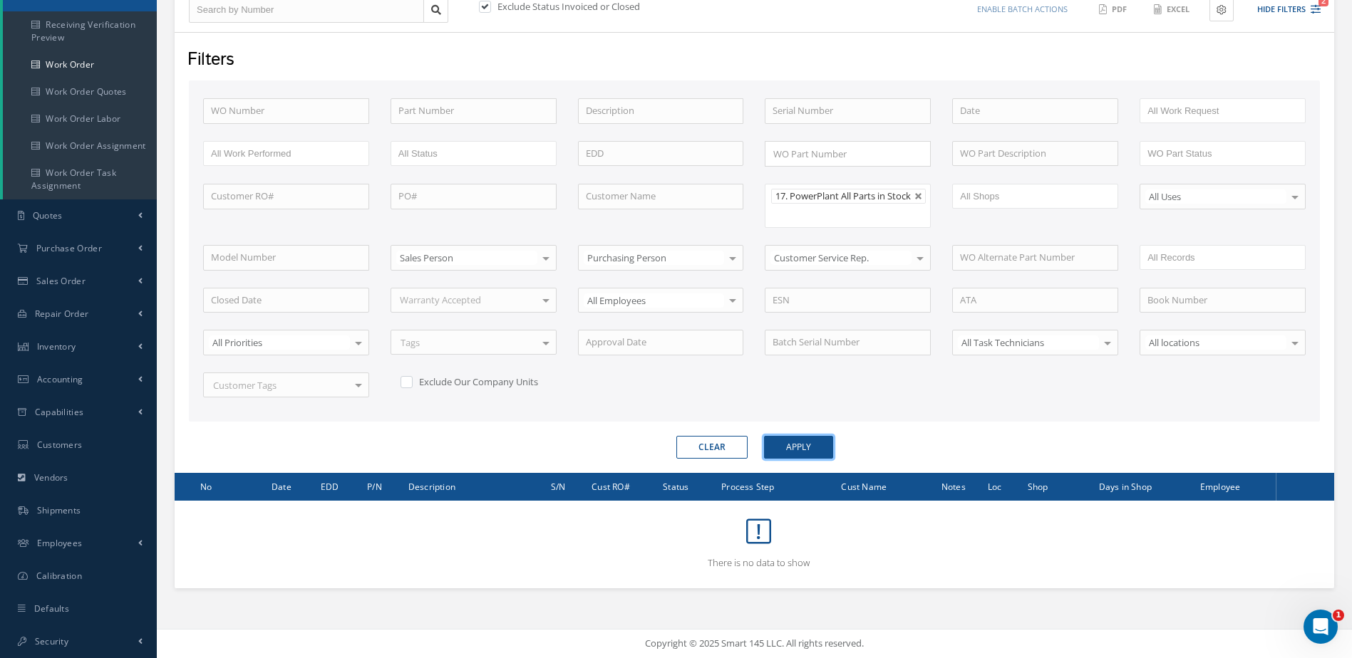
click at [807, 452] on button "Apply" at bounding box center [798, 447] width 69 height 23
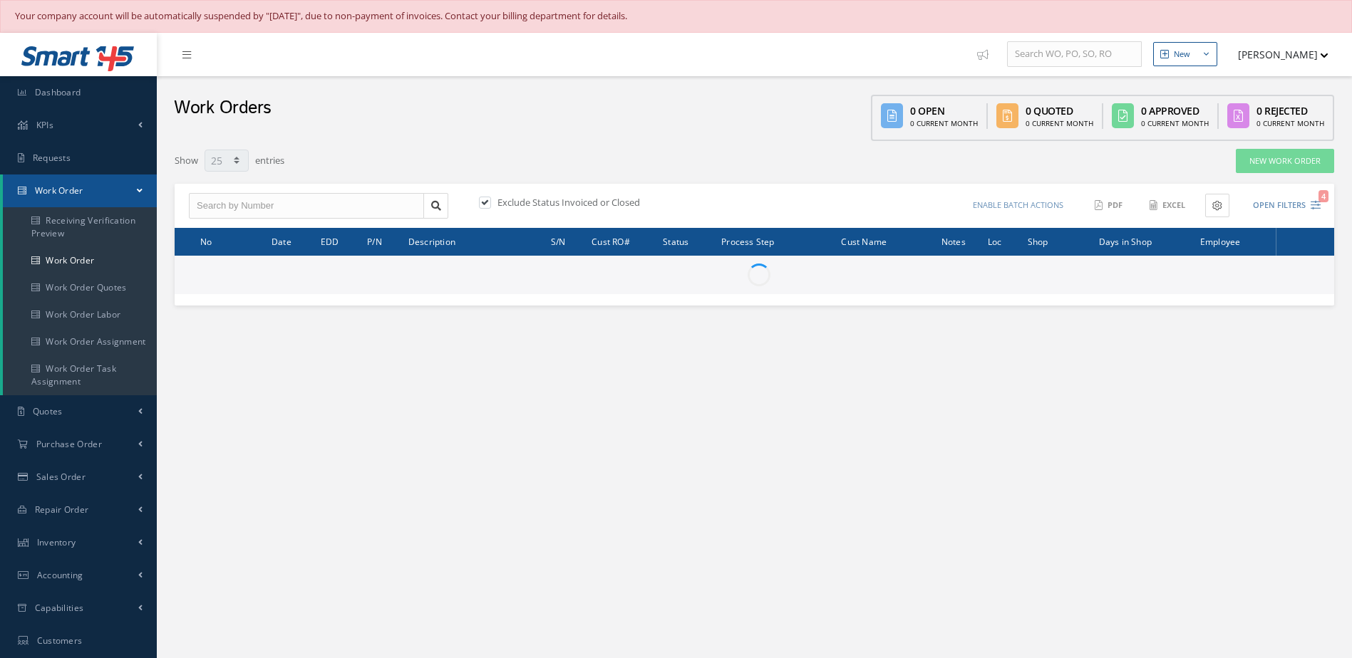
select select "25"
type input "All Work Request"
type input "All Work Performed"
type input "All Status"
type input "WO Part Status"
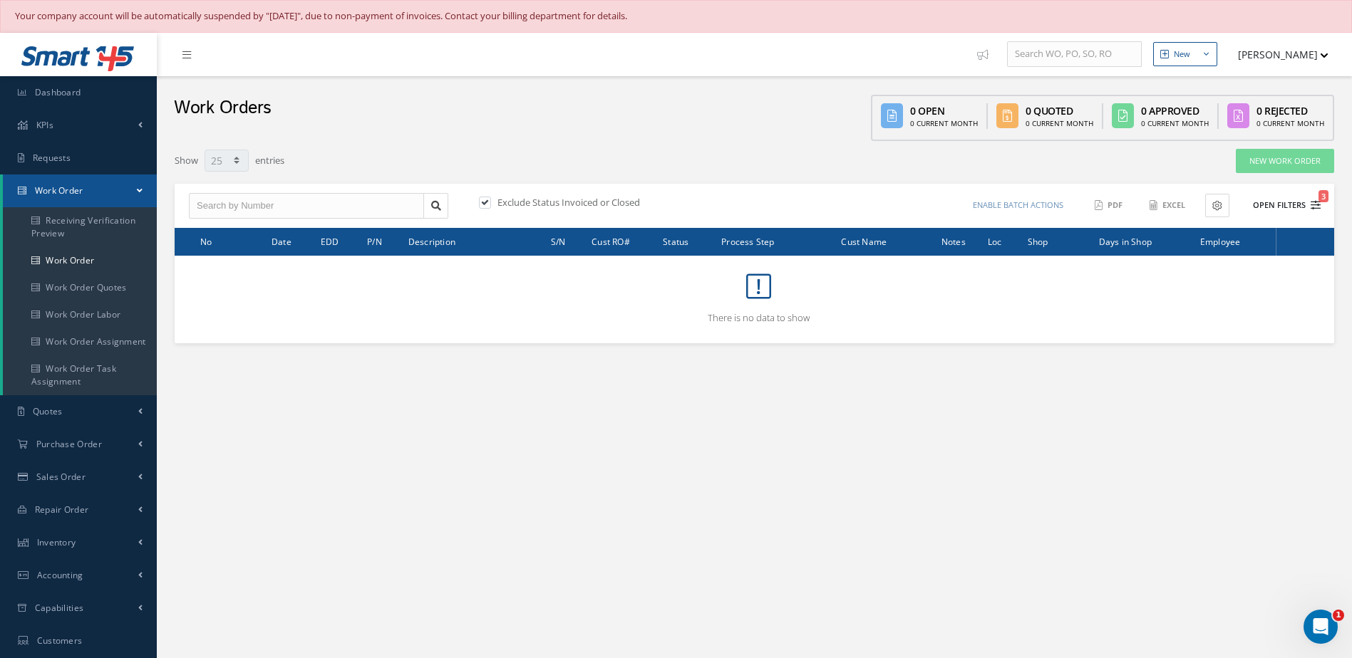
click at [1291, 207] on button "Open Filters 3" at bounding box center [1280, 206] width 81 height 24
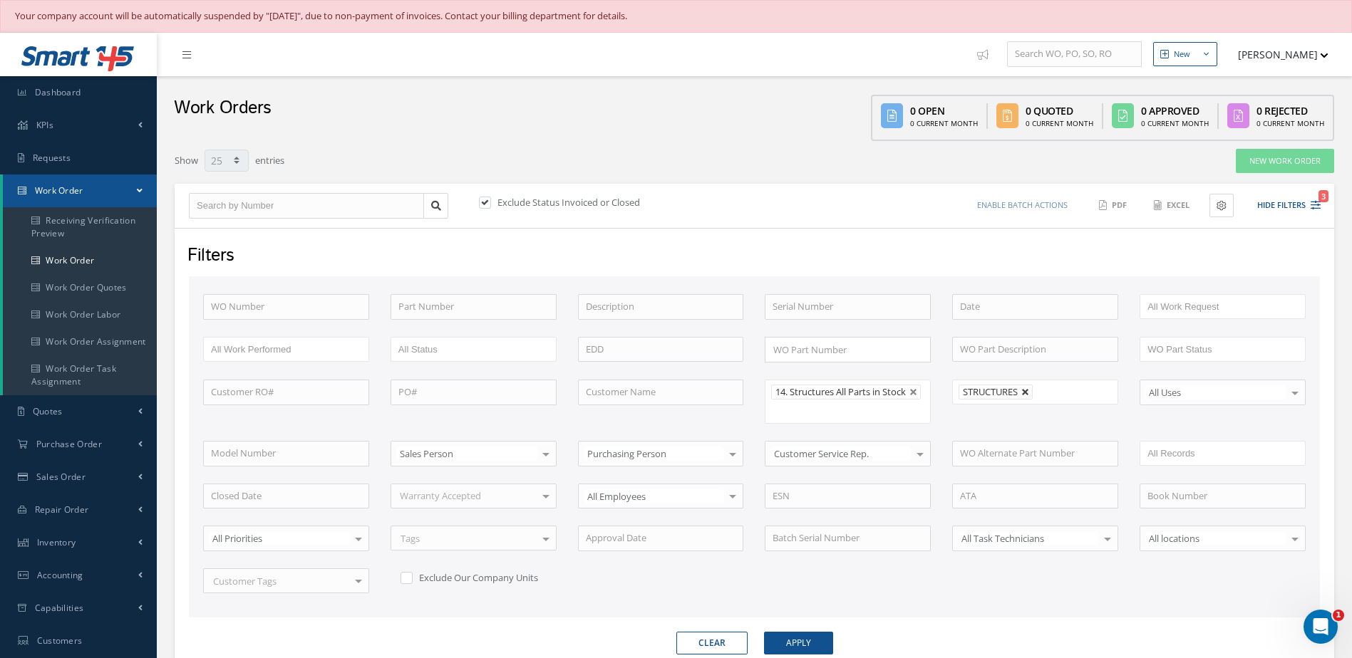
click at [1023, 396] on link at bounding box center [1025, 392] width 9 height 9
type input "All Shops"
click at [797, 648] on button "Apply" at bounding box center [798, 643] width 69 height 23
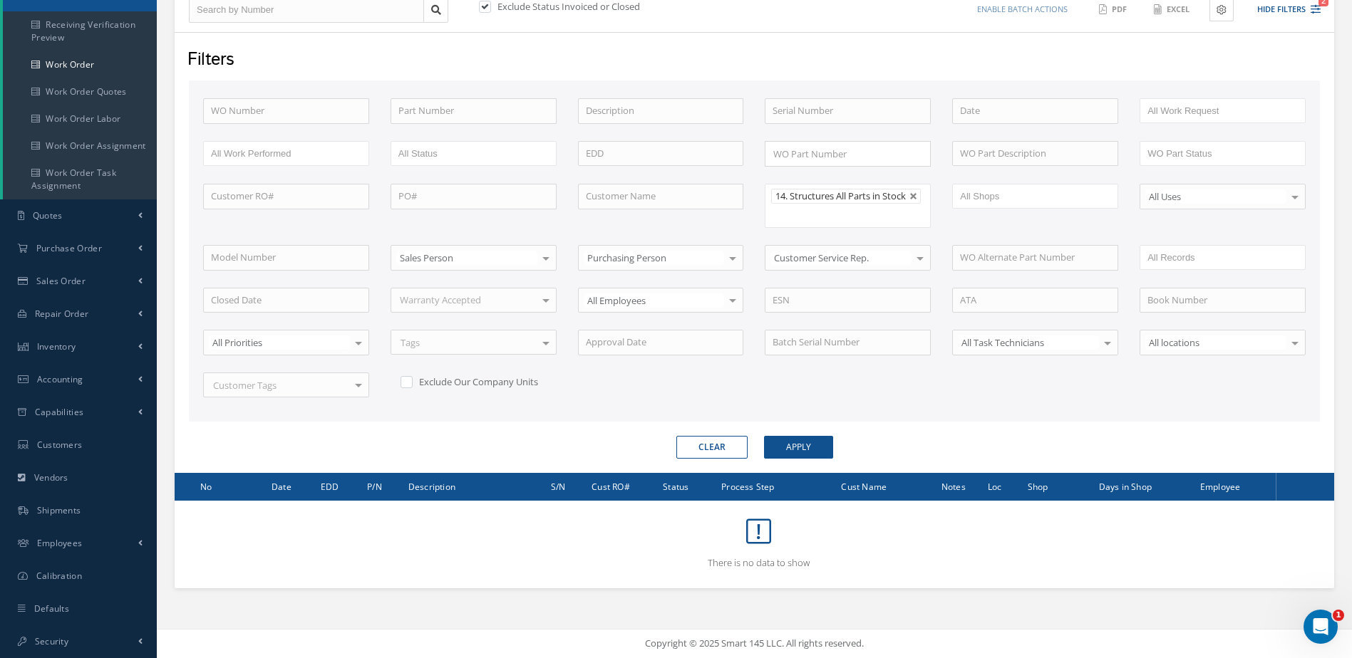
click at [820, 434] on form "WO Number Part Number Description Serial Number BENCH CHECK BER CADMIUM PLATE C…" at bounding box center [754, 270] width 1131 height 378
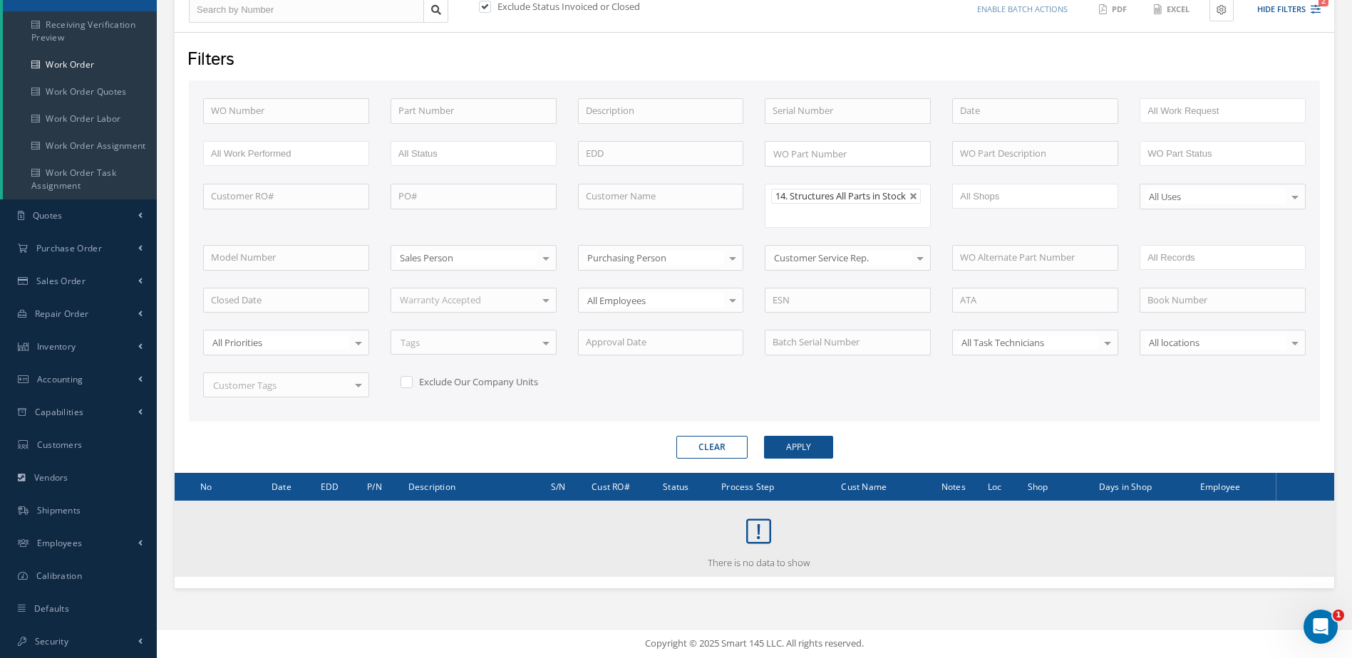
scroll to position [0, 0]
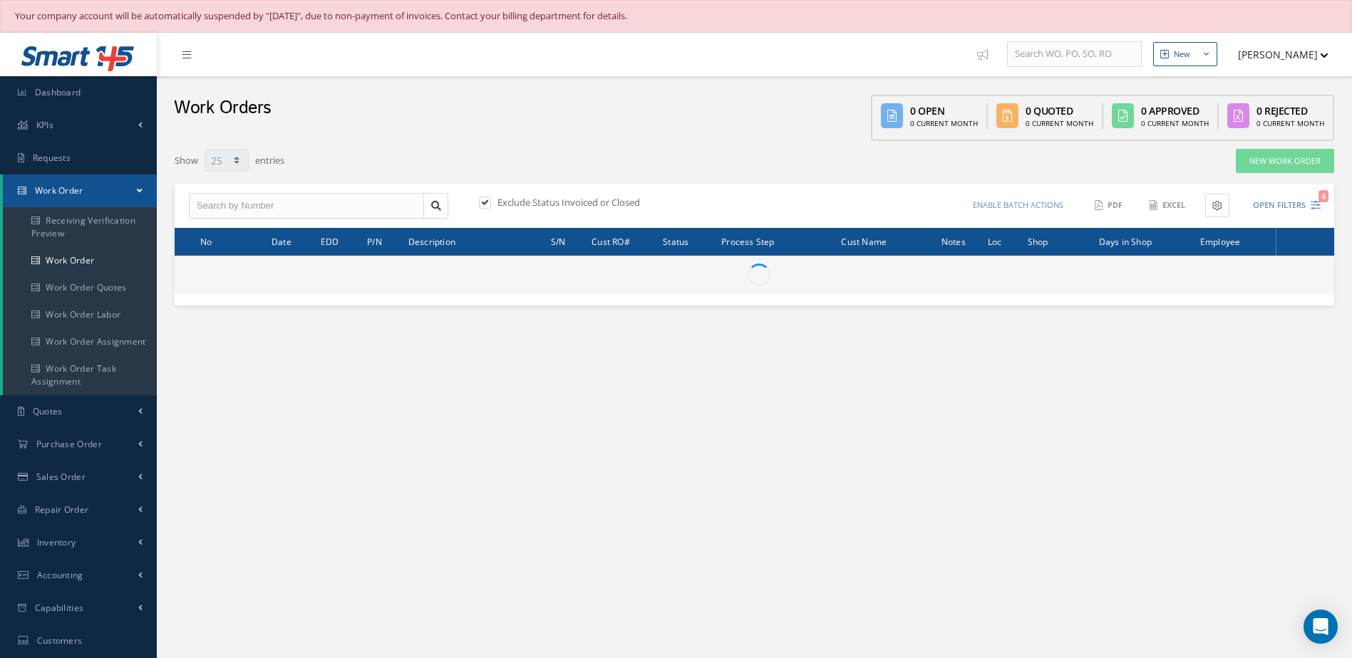
select select "25"
type input "All Work Request"
type input "All Work Performed"
type input "All Status"
type input "WO Part Status"
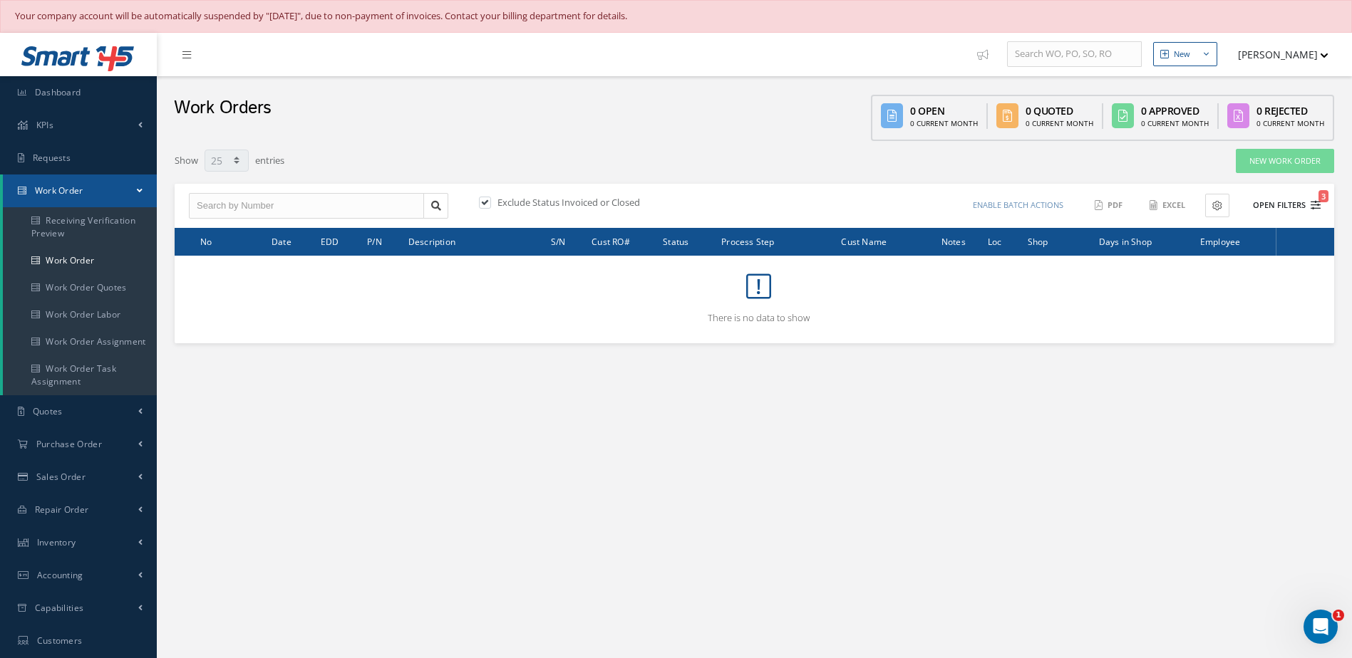
click at [1268, 208] on button "Open Filters 3" at bounding box center [1280, 206] width 81 height 24
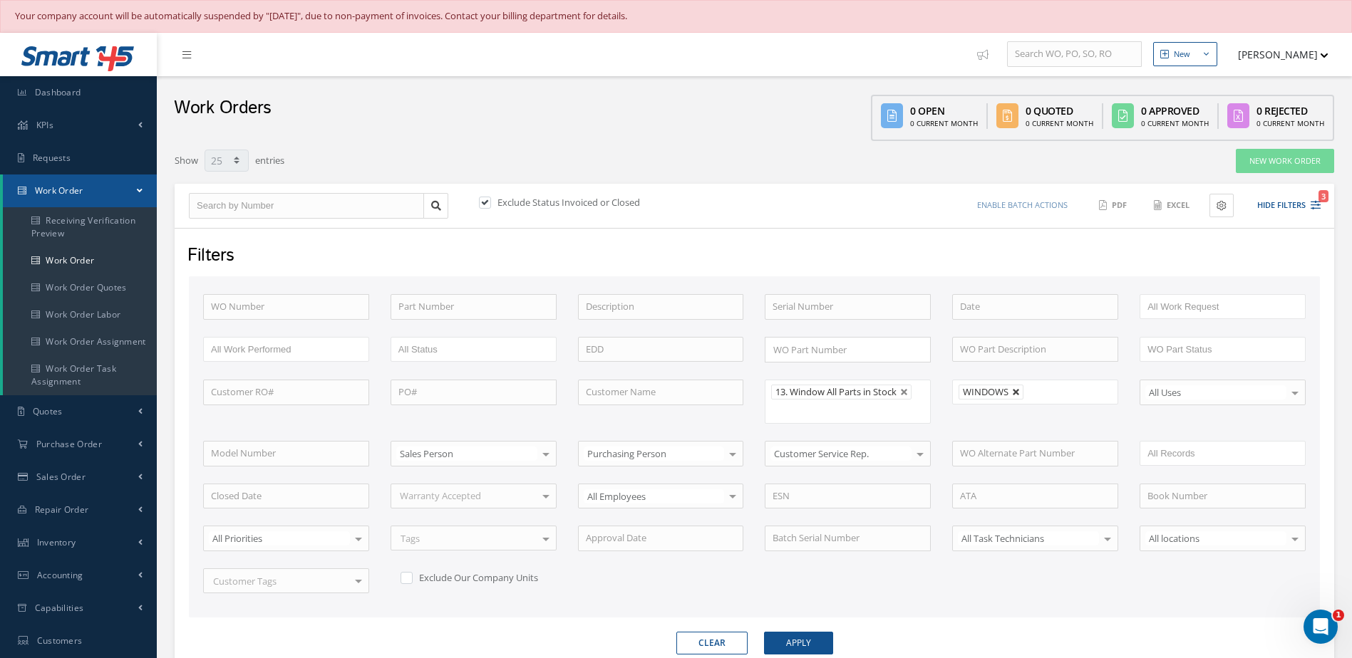
click at [1019, 389] on link at bounding box center [1016, 392] width 9 height 9
type input "All Shops"
click at [787, 639] on button "Apply" at bounding box center [798, 643] width 69 height 23
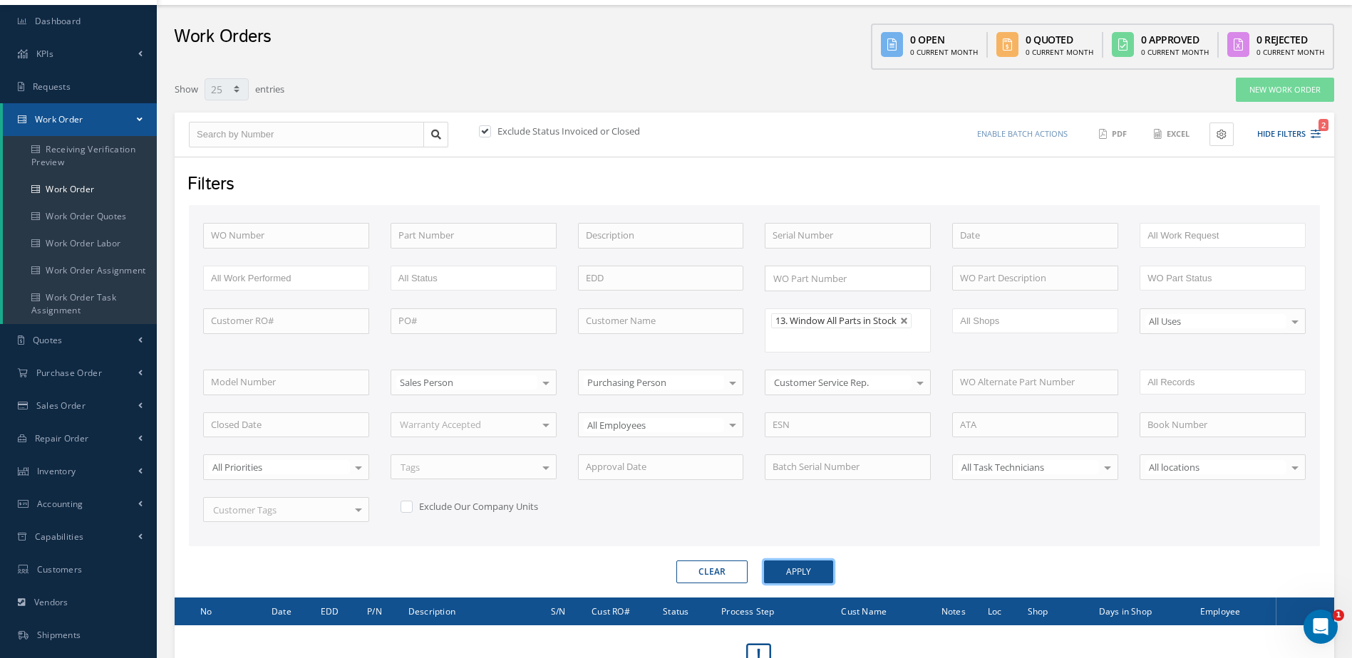
scroll to position [196, 0]
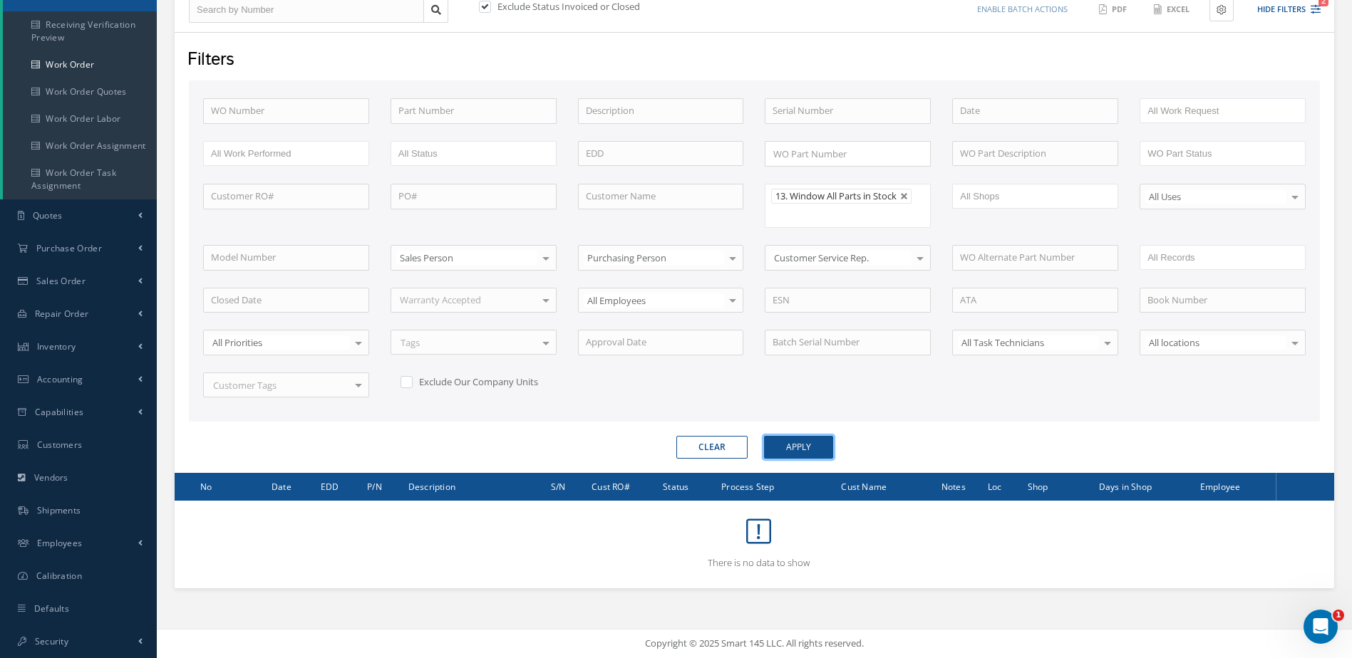
click at [805, 450] on button "Apply" at bounding box center [798, 447] width 69 height 23
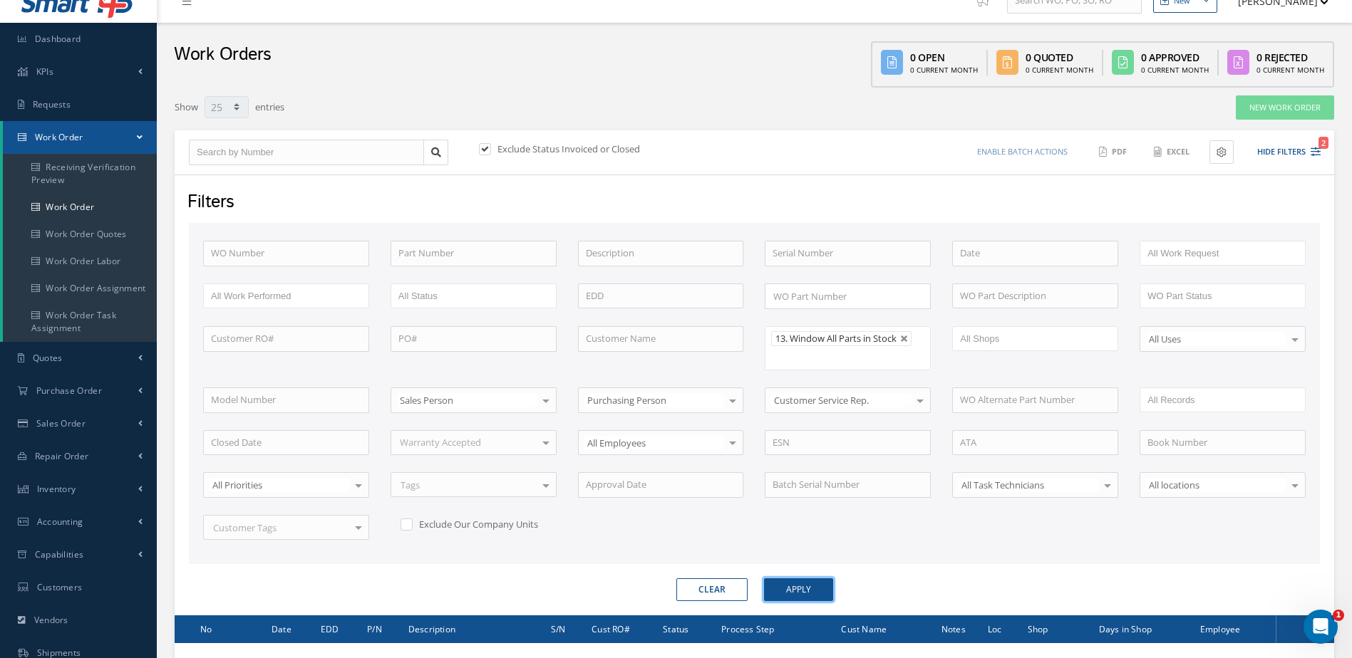
scroll to position [0, 0]
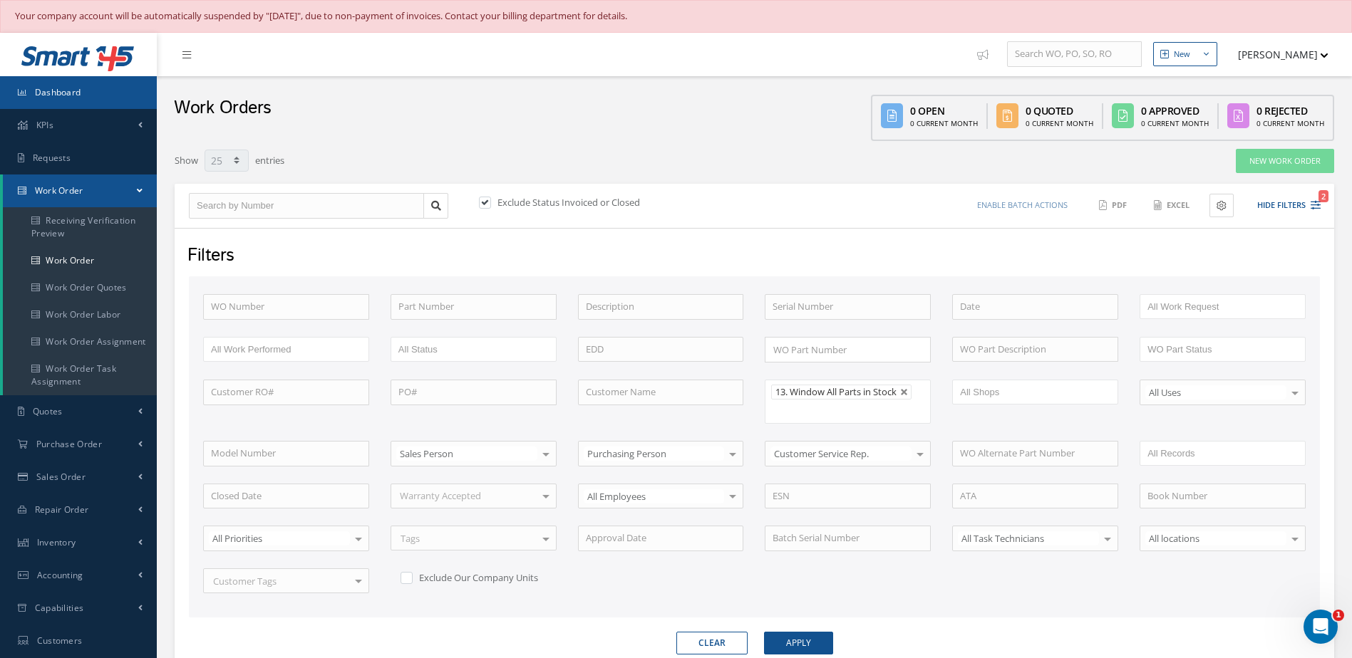
click at [99, 92] on link "Dashboard" at bounding box center [78, 92] width 157 height 33
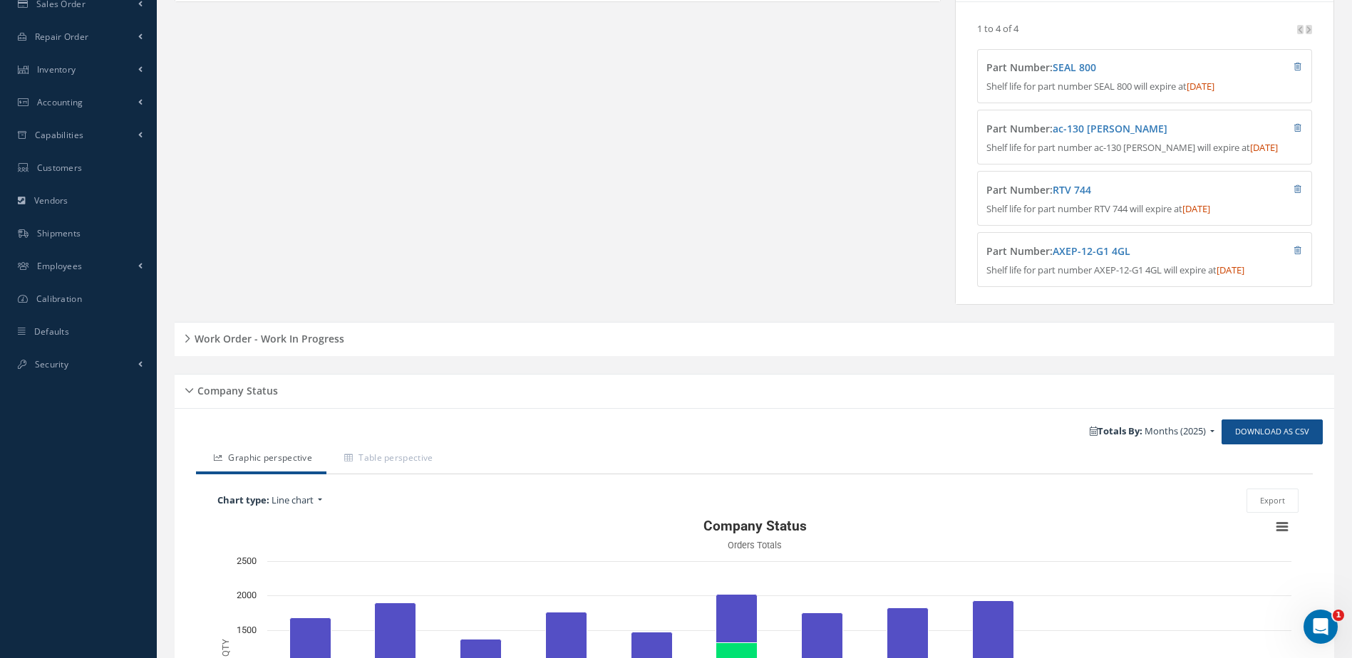
scroll to position [507, 0]
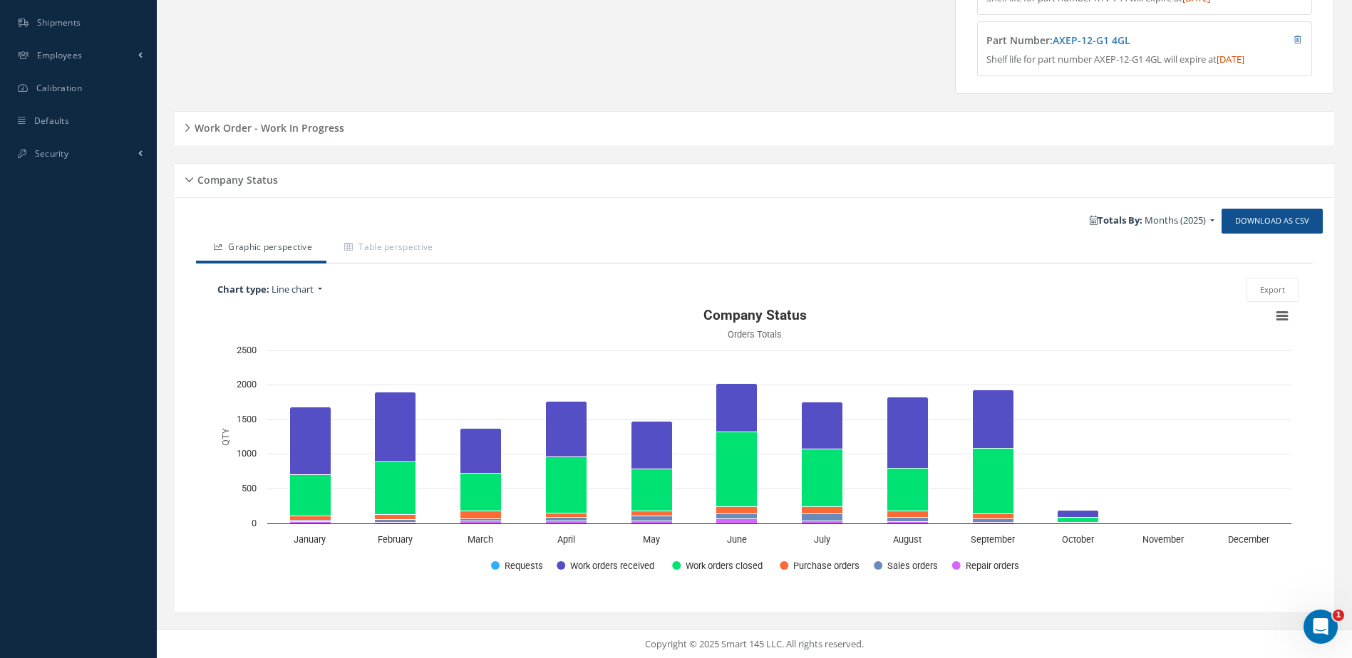
click at [314, 125] on h5 "Work Order - Work In Progress" at bounding box center [267, 126] width 154 height 17
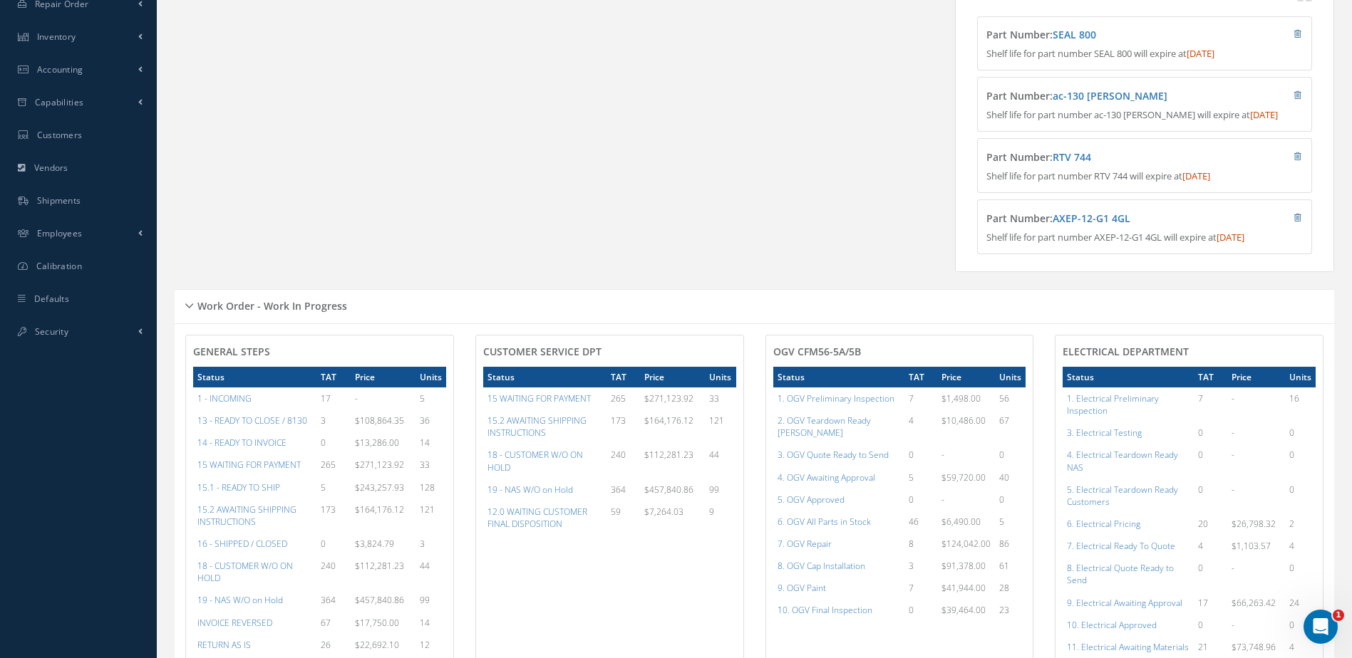
scroll to position [603, 0]
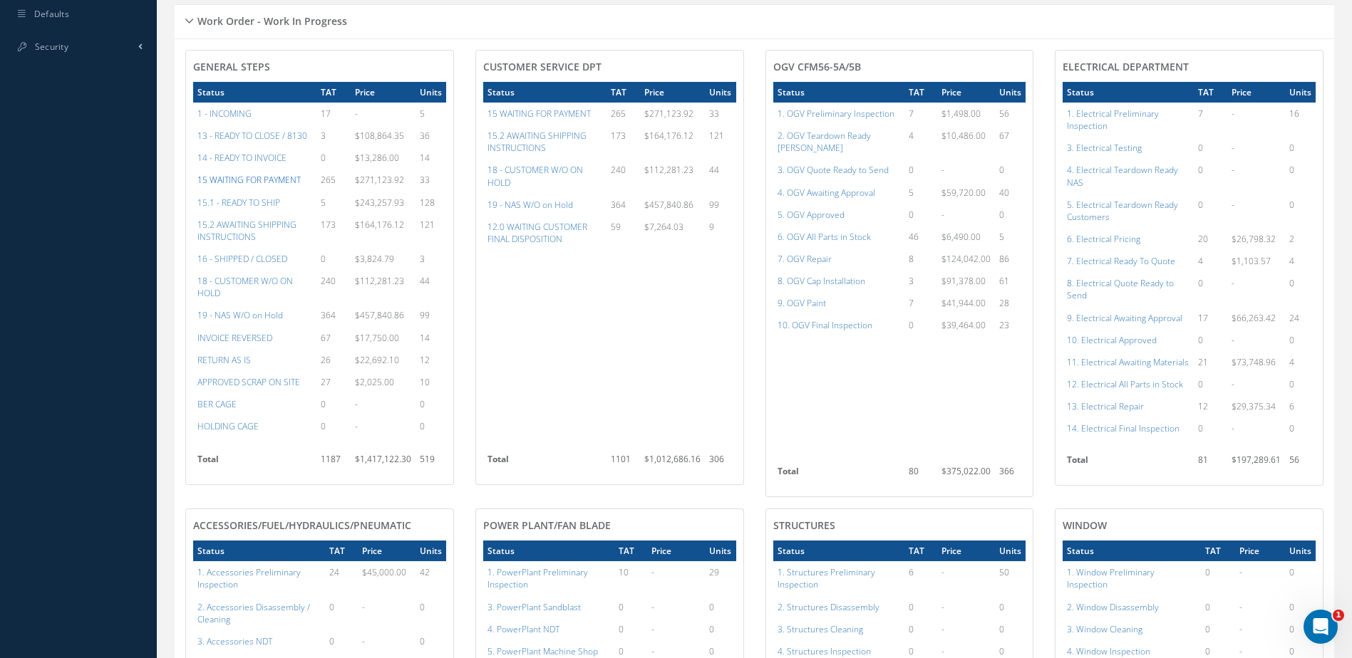
click at [269, 186] on a=59&excludeInternalCustomer=false&excludeInvoicedOrClosed=true&&filtersHidded"] "15 WAITING FOR PAYMENT" at bounding box center [248, 180] width 103 height 12
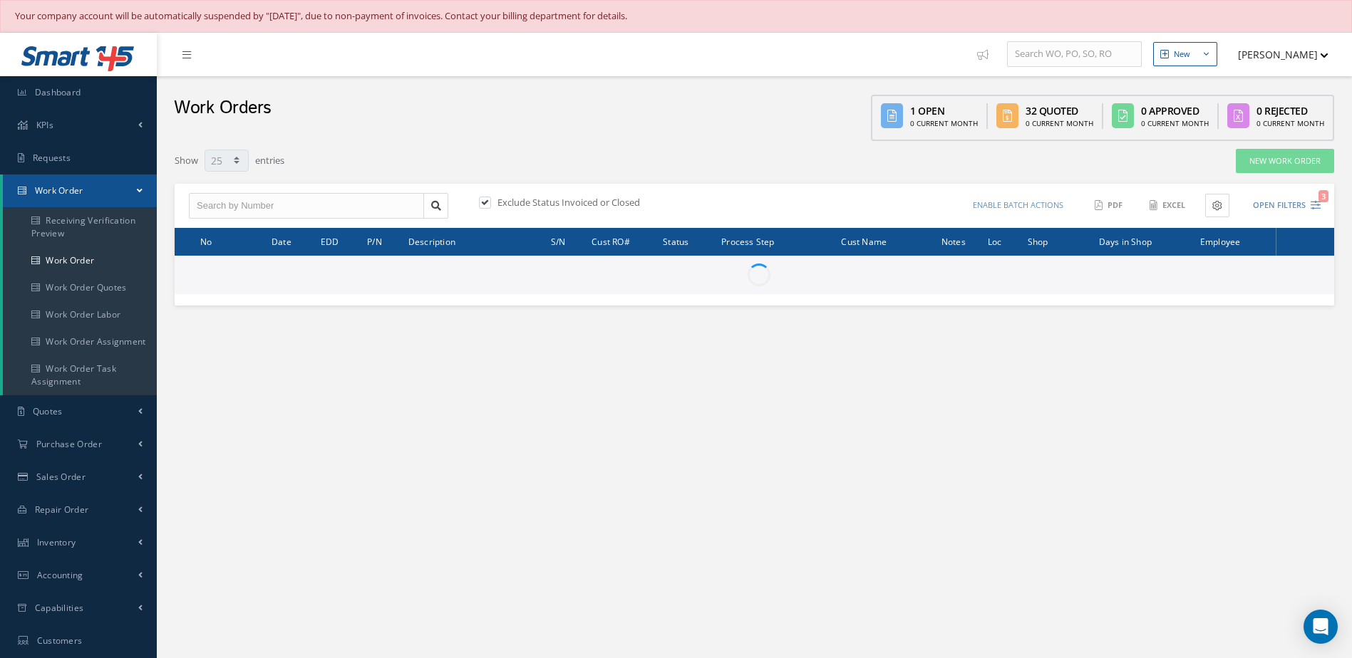
select select "25"
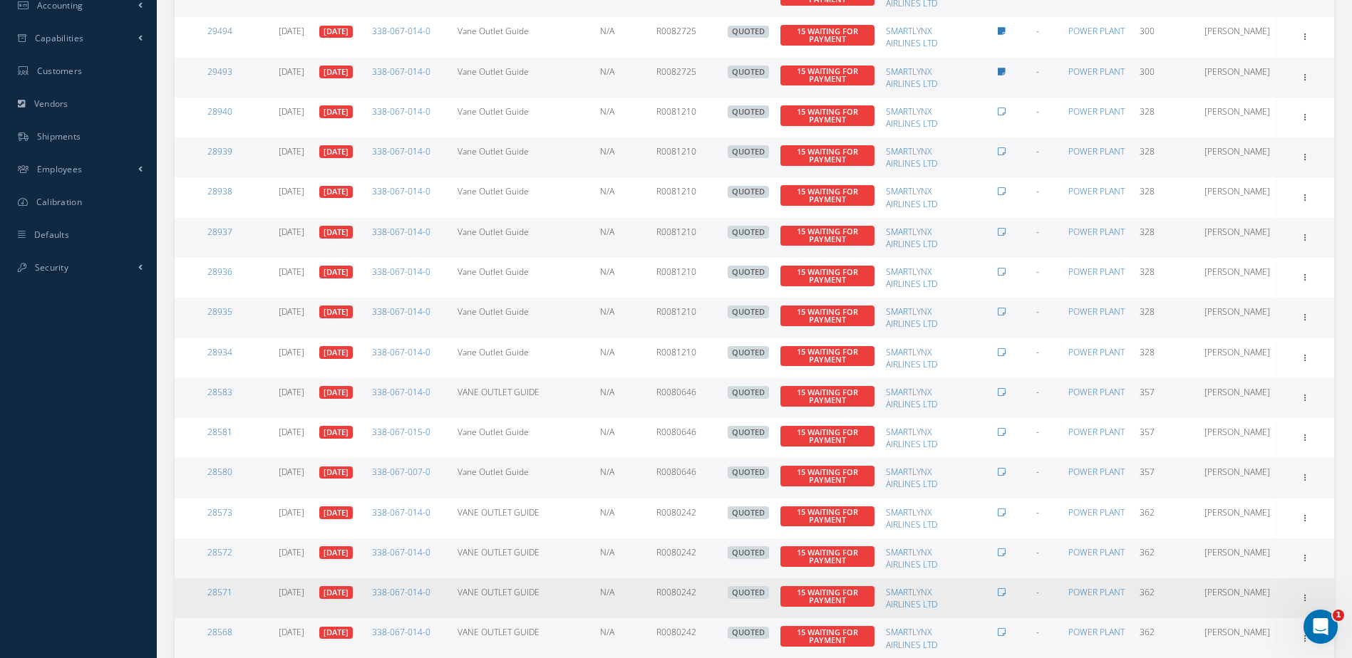
scroll to position [722, 0]
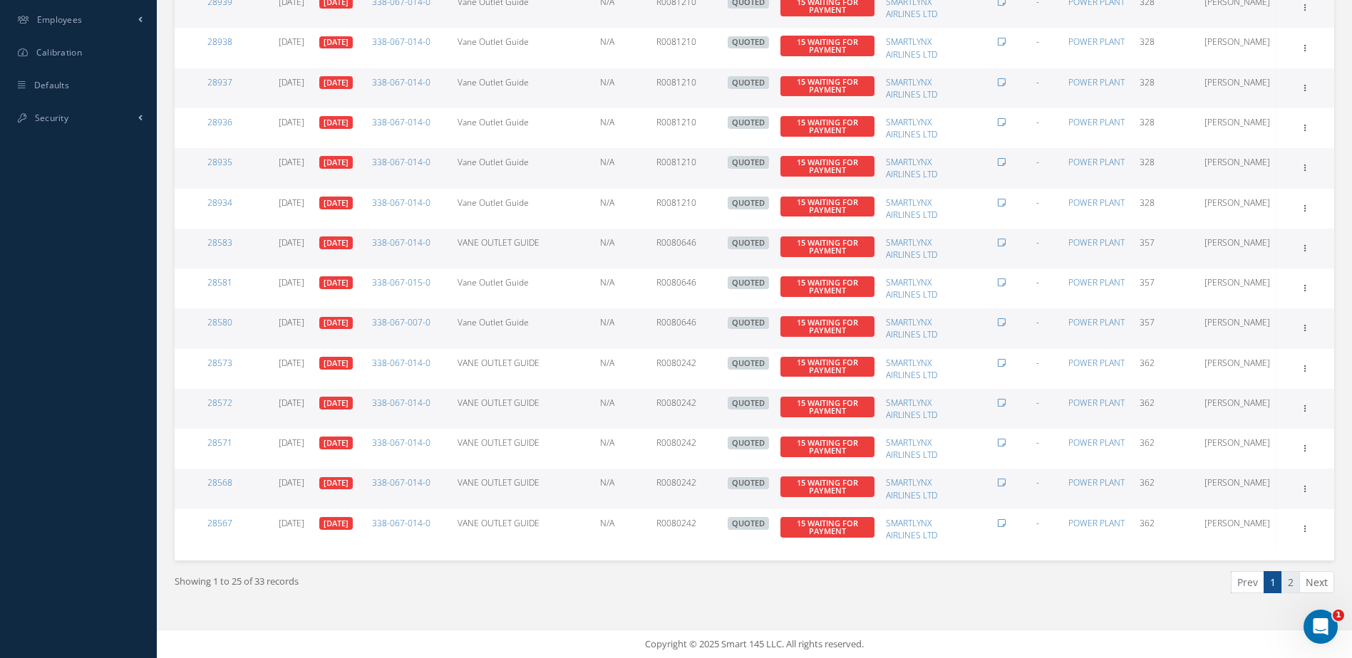
click at [1294, 587] on link "2" at bounding box center [1290, 582] width 19 height 22
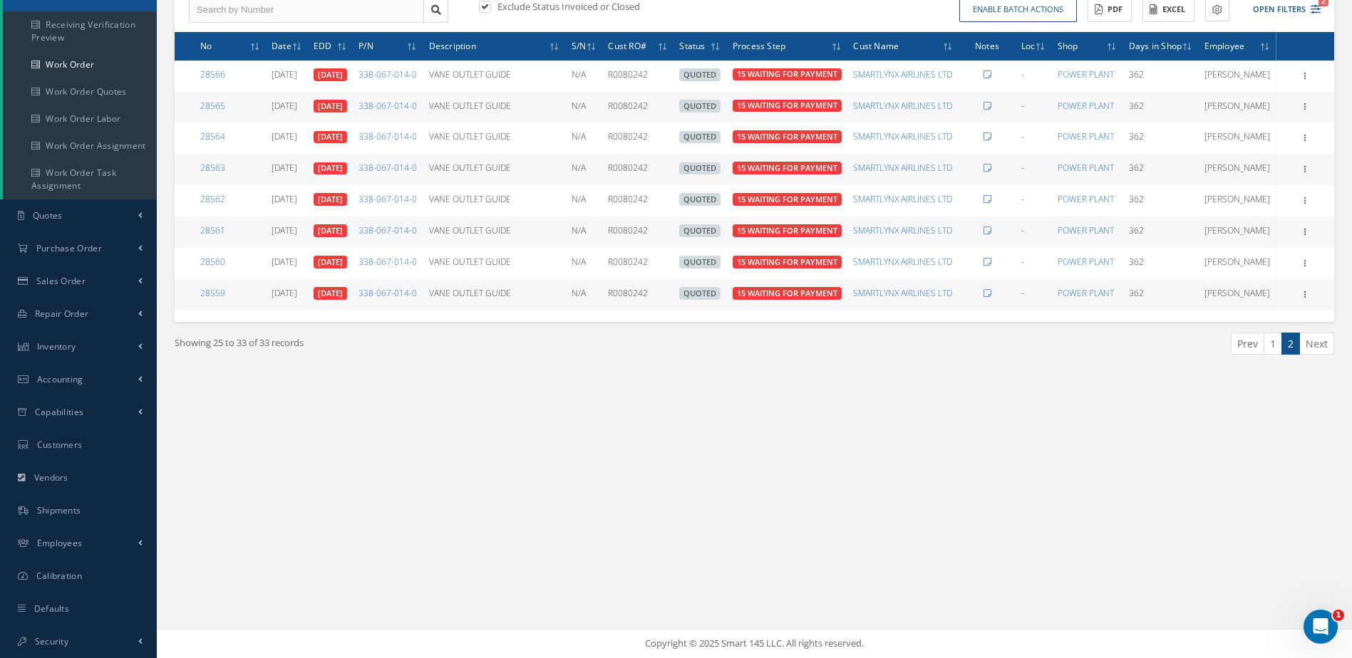
scroll to position [0, 0]
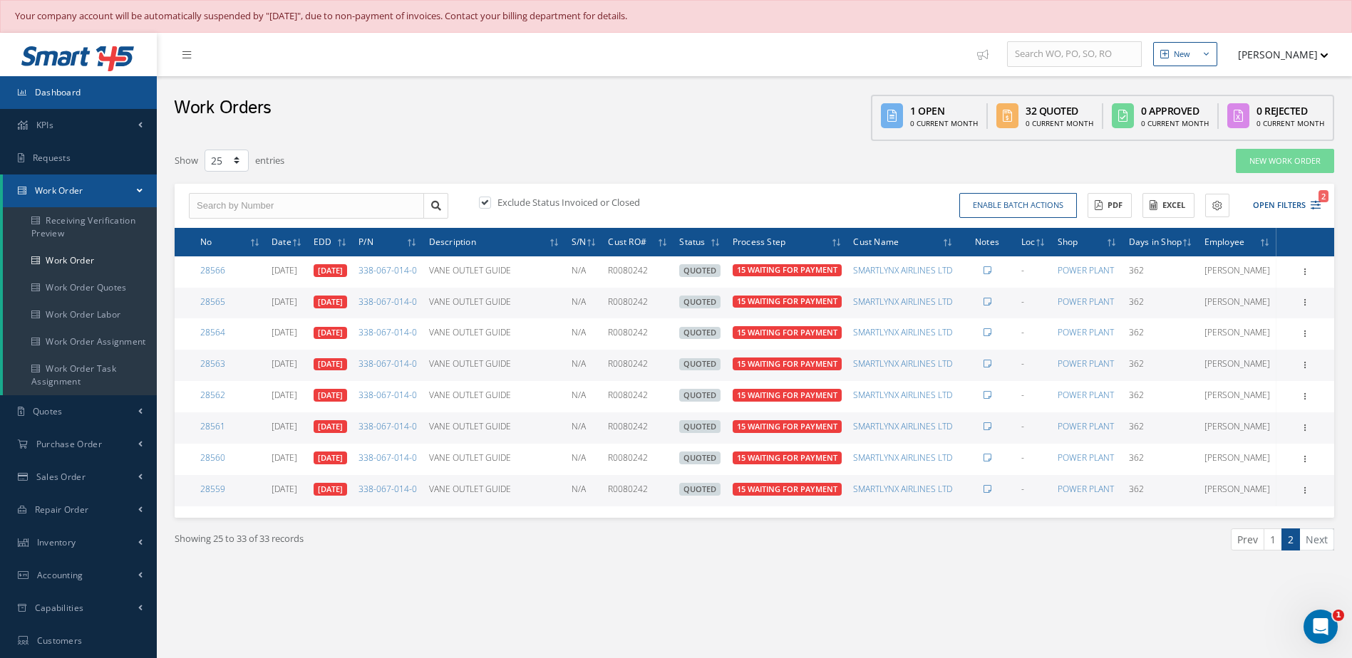
click at [94, 87] on link "Dashboard" at bounding box center [78, 92] width 157 height 33
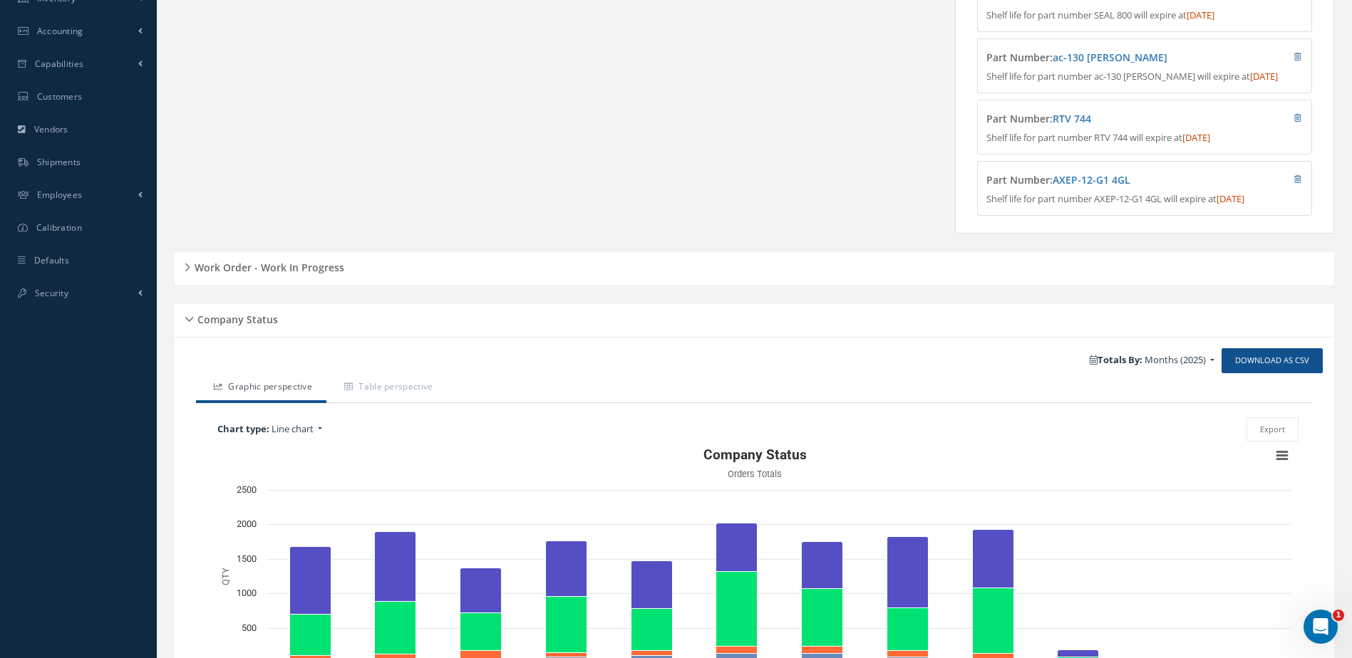
scroll to position [507, 0]
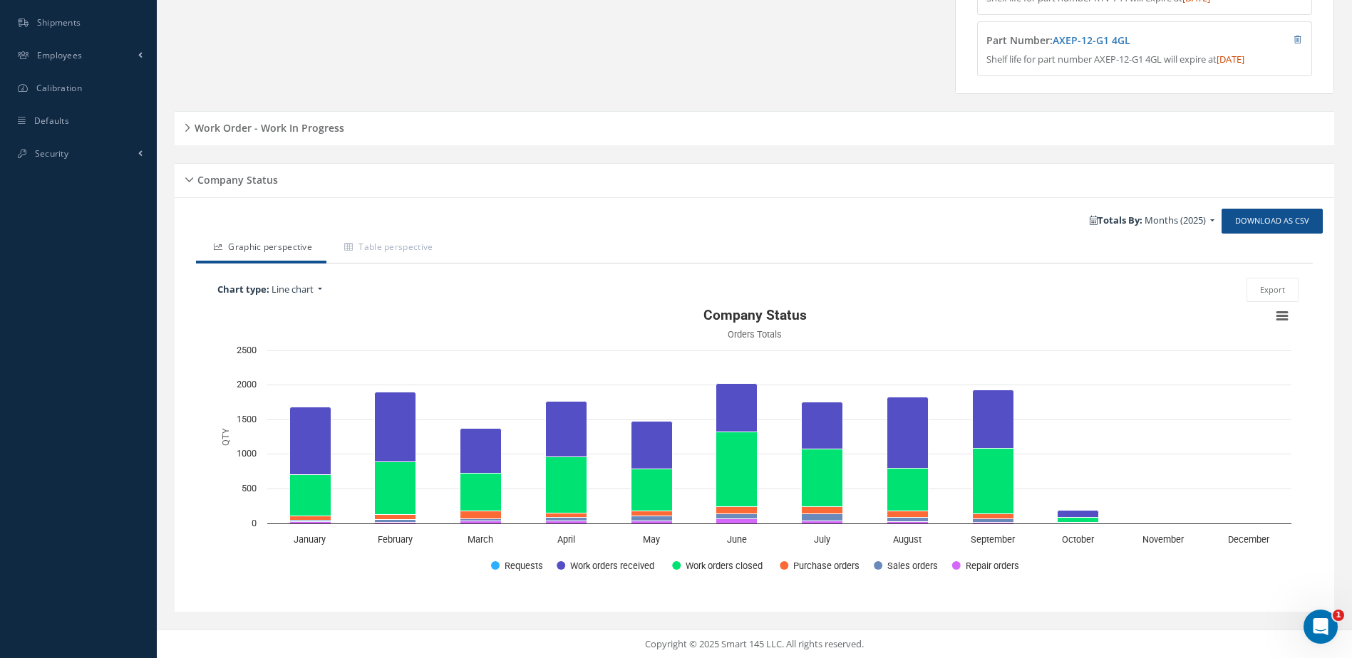
click at [296, 132] on h5 "Work Order - Work In Progress" at bounding box center [267, 126] width 154 height 17
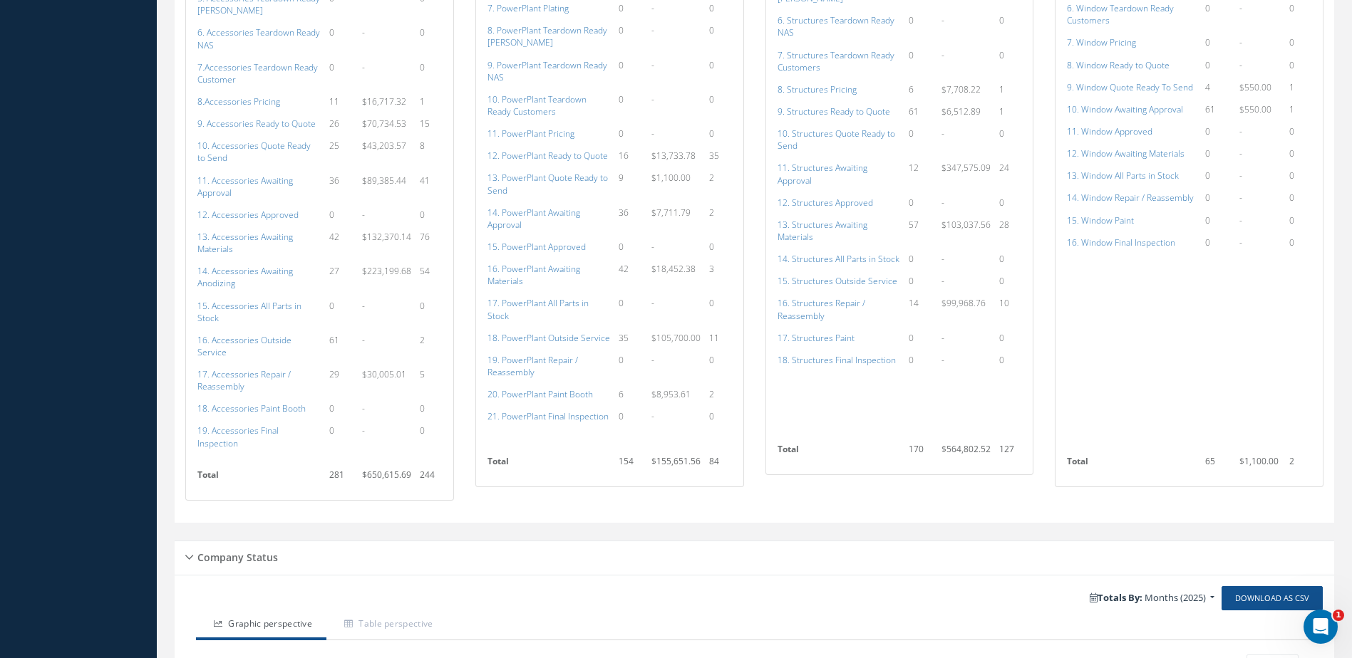
scroll to position [792, 0]
